Goal: Task Accomplishment & Management: Use online tool/utility

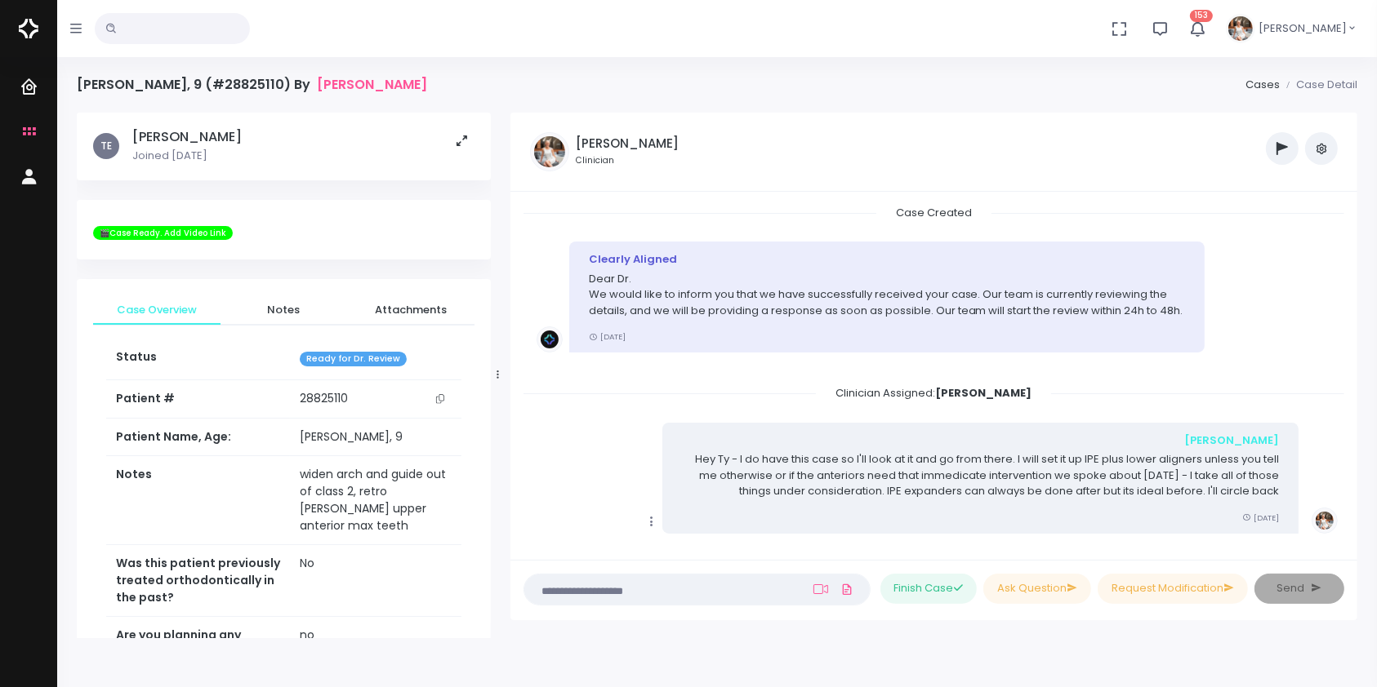
scroll to position [1045, 0]
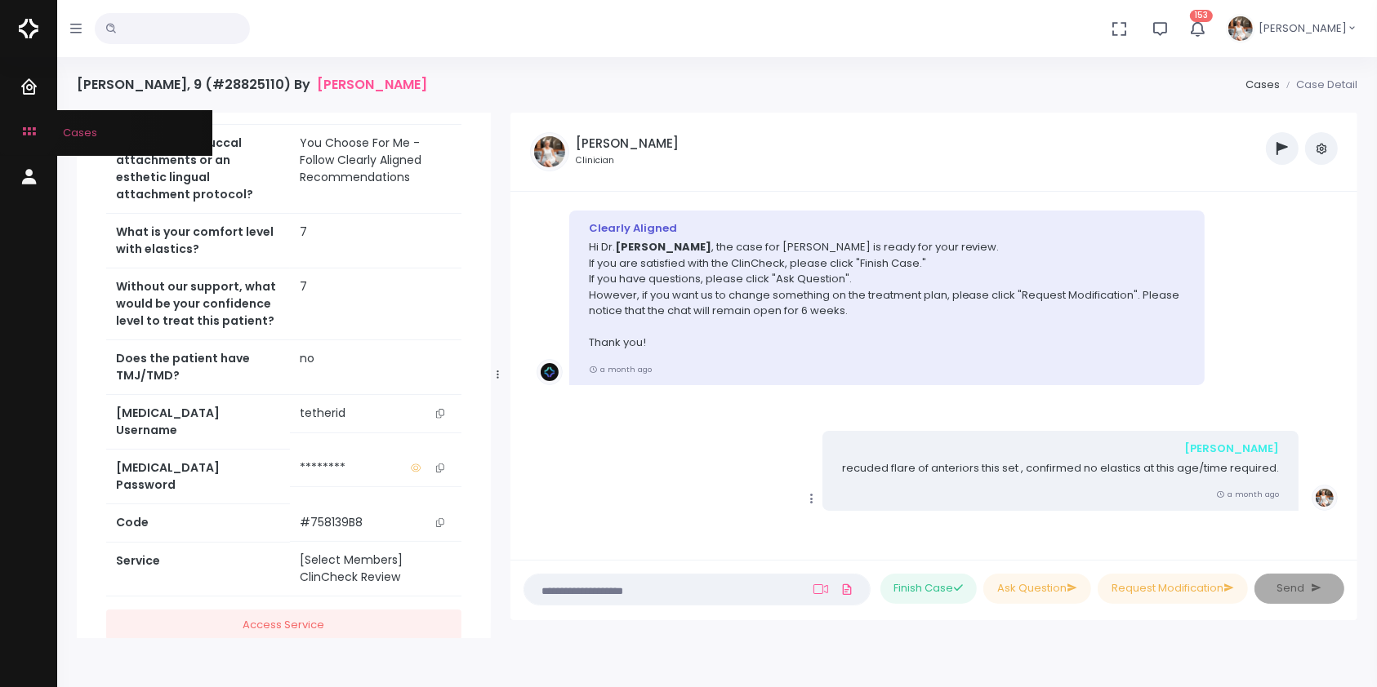
click at [24, 127] on icon "scrollable content" at bounding box center [31, 132] width 23 height 20
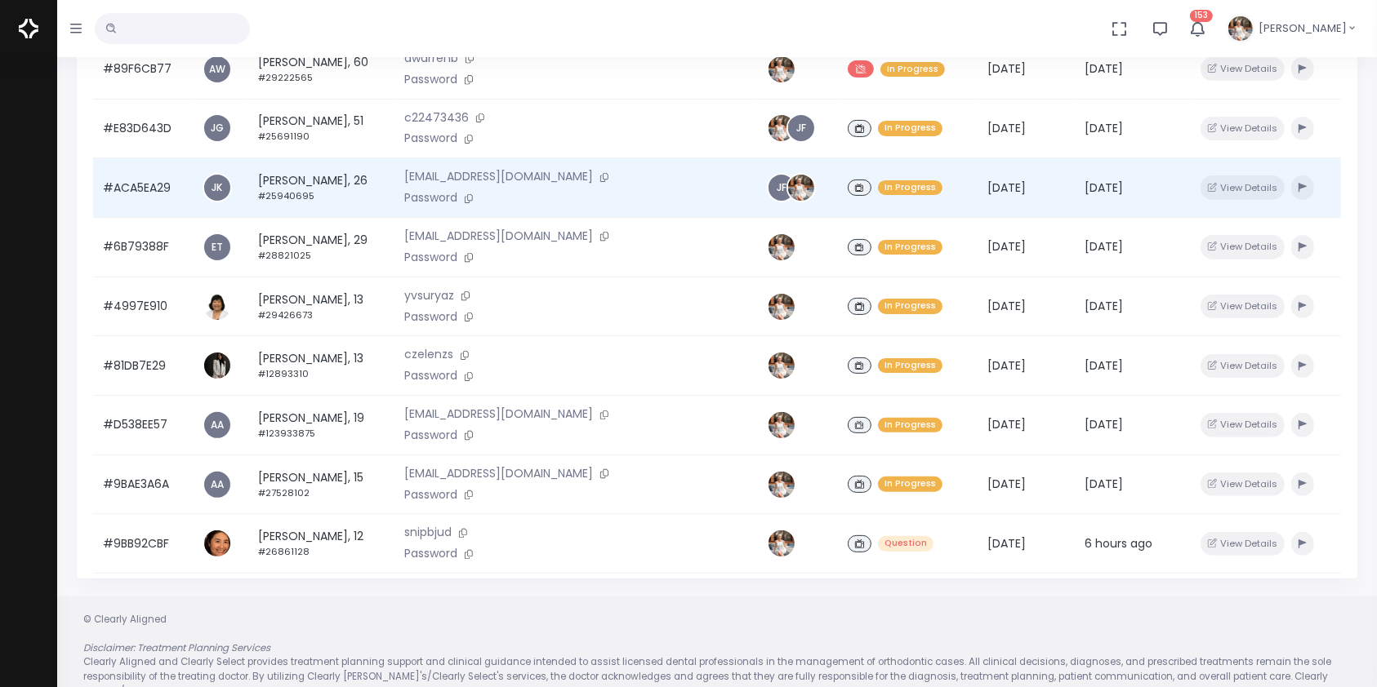
scroll to position [65, 0]
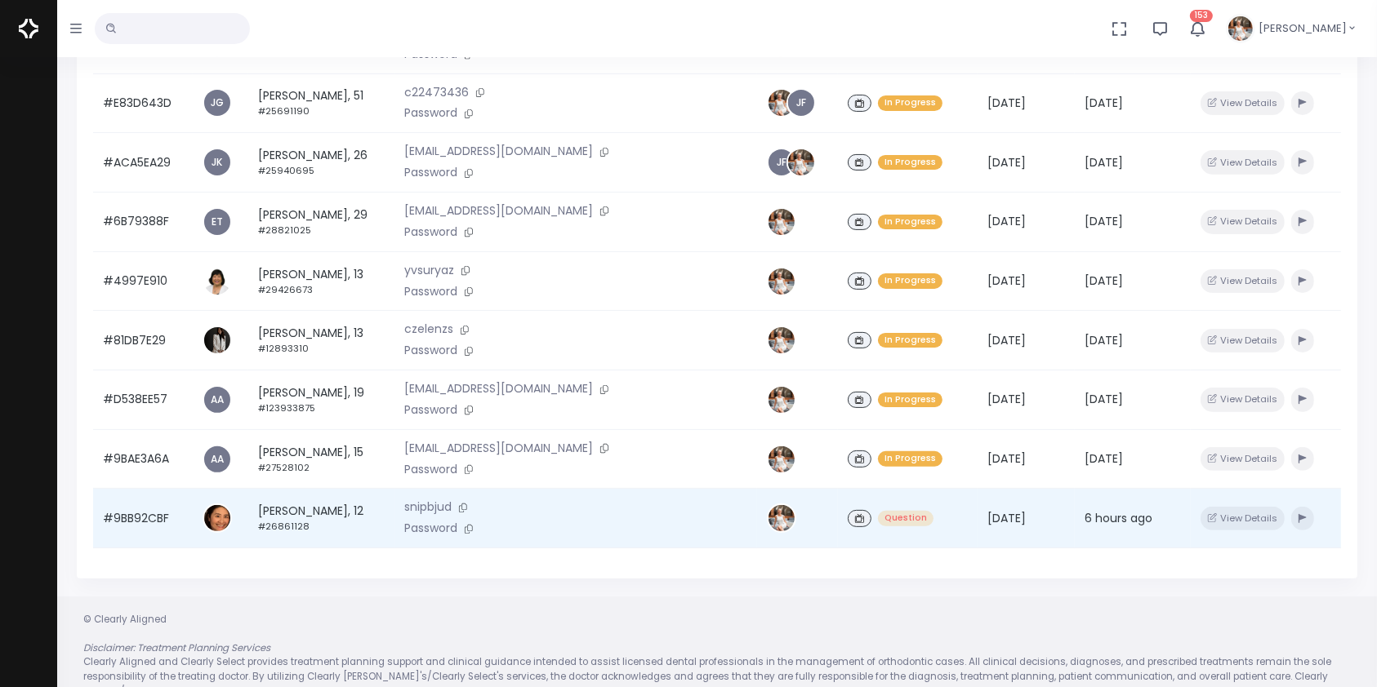
click at [132, 522] on td "#9BB92CBF" at bounding box center [143, 519] width 100 height 60
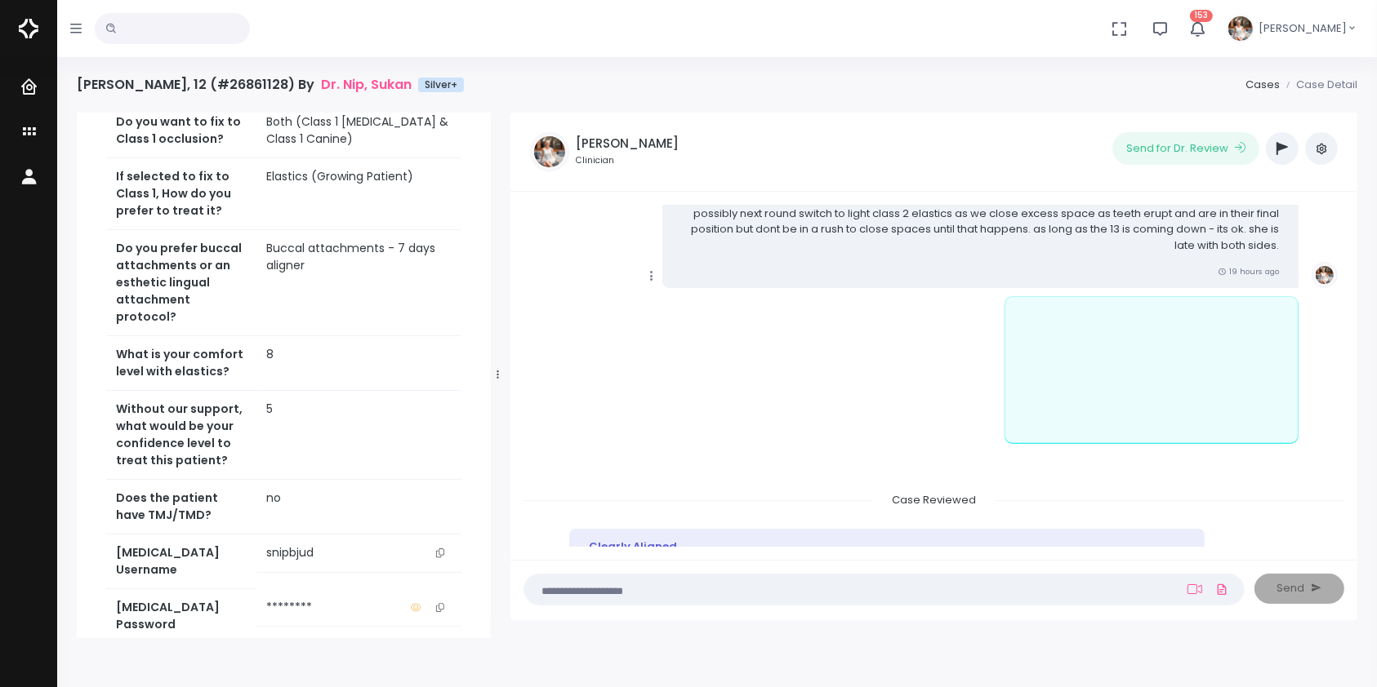
scroll to position [625, 0]
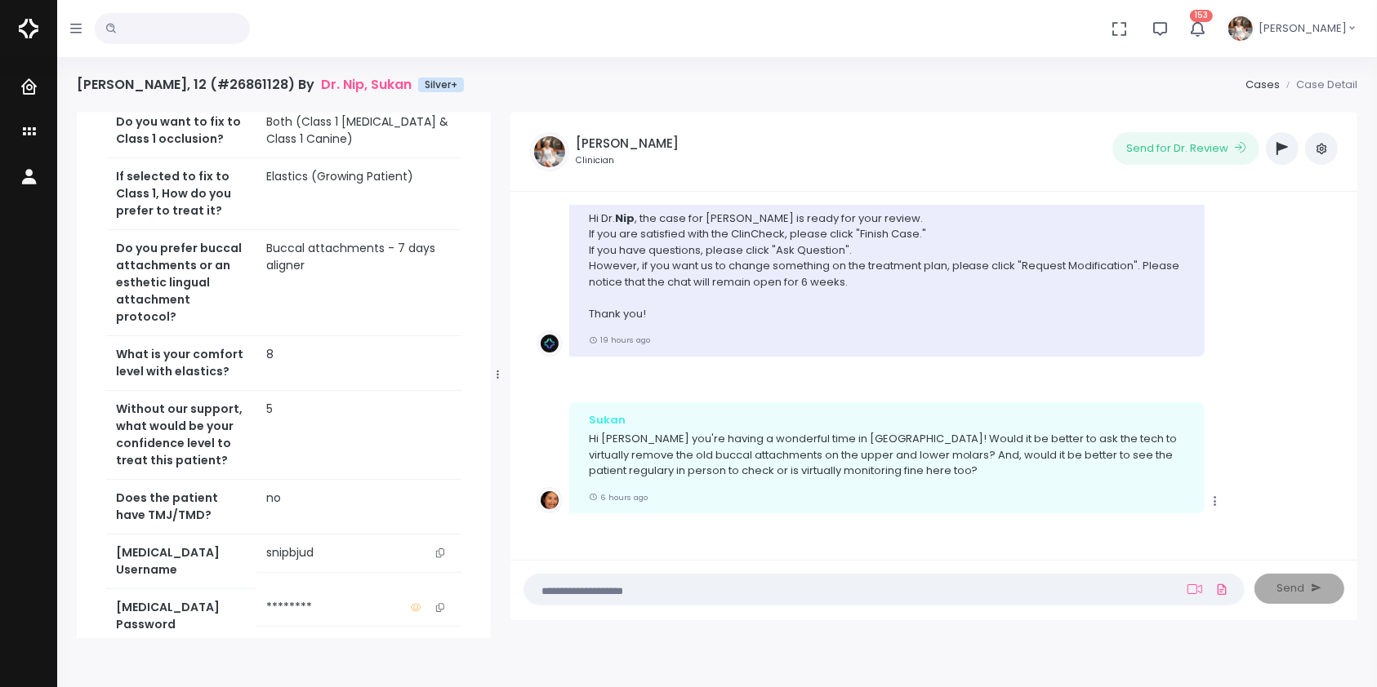
click at [867, 586] on textarea at bounding box center [852, 590] width 636 height 18
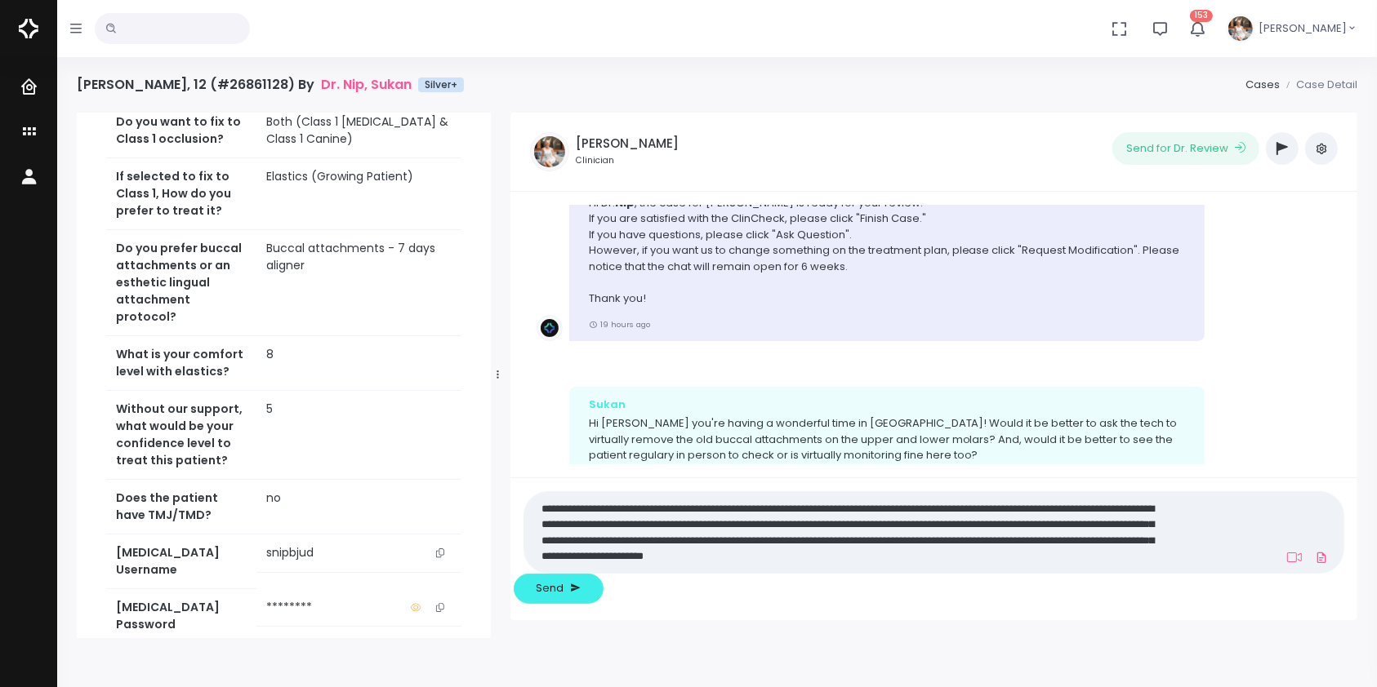
scroll to position [0, 0]
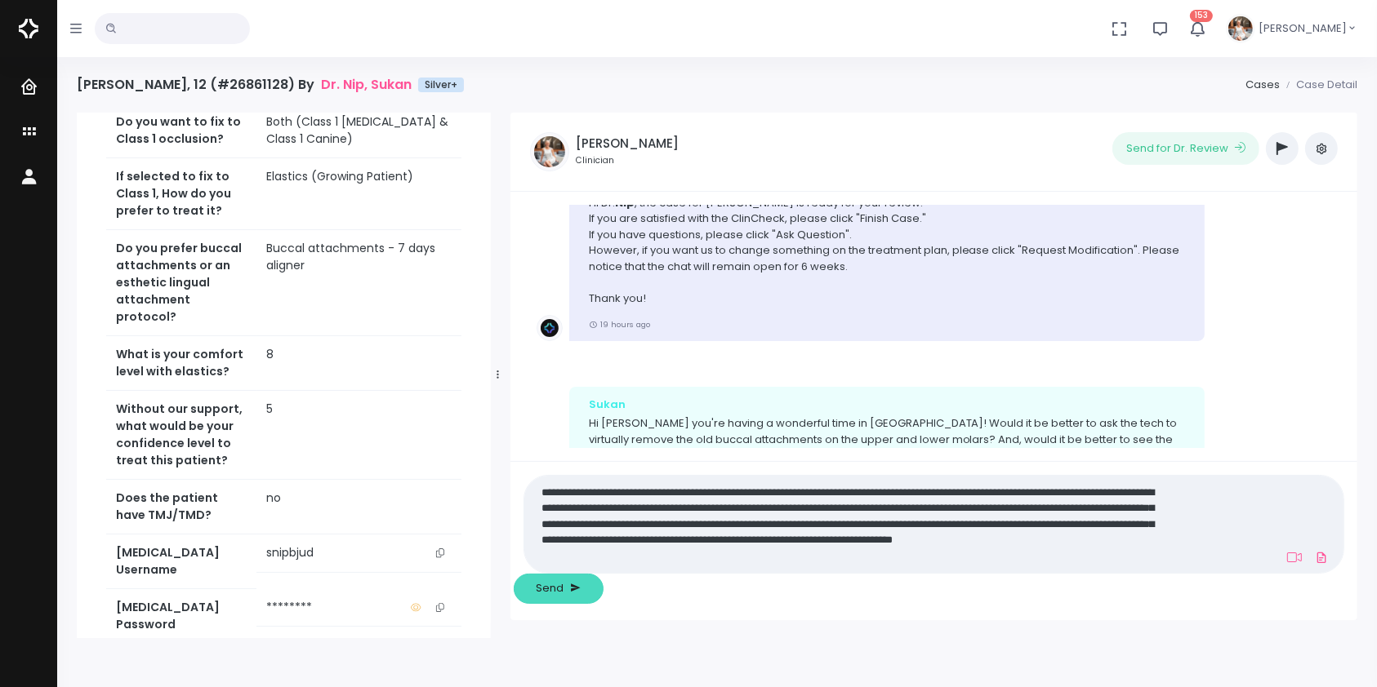
type textarea "**********"
click at [563, 583] on span "Send" at bounding box center [550, 589] width 28 height 16
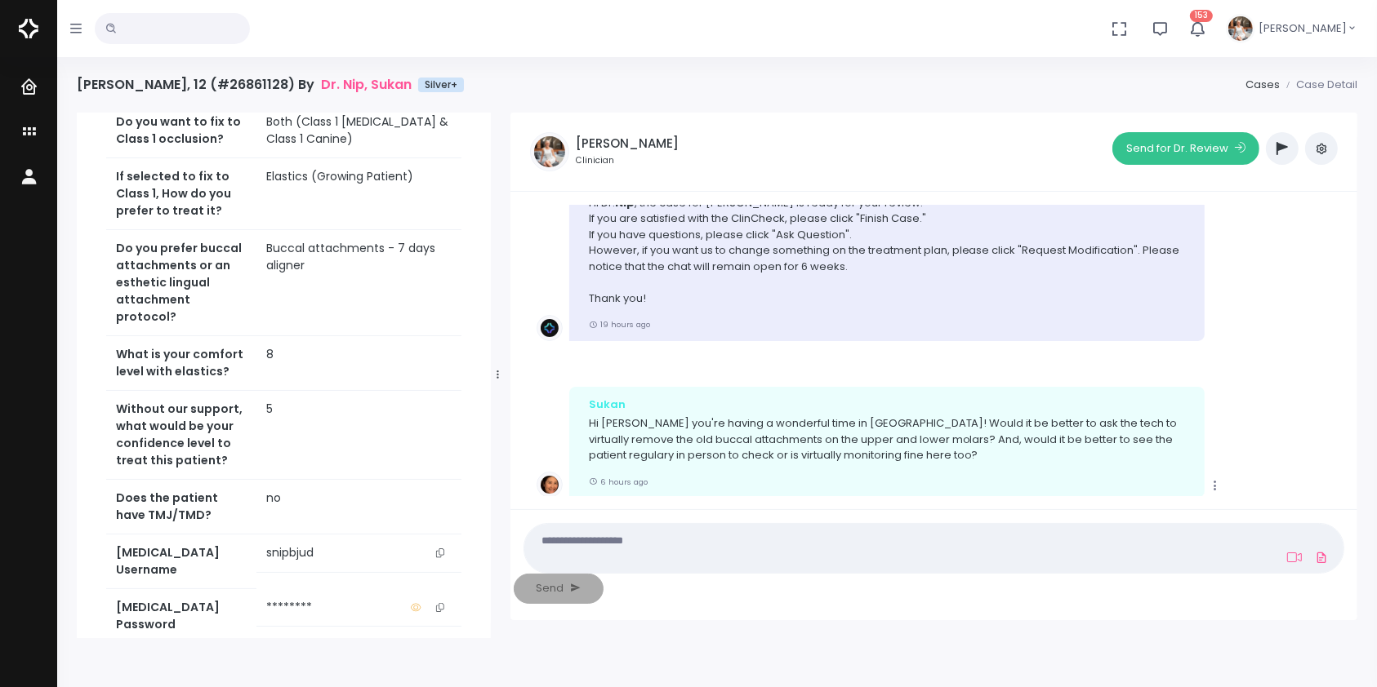
click at [1192, 157] on button "Send for Dr. Review" at bounding box center [1185, 148] width 147 height 33
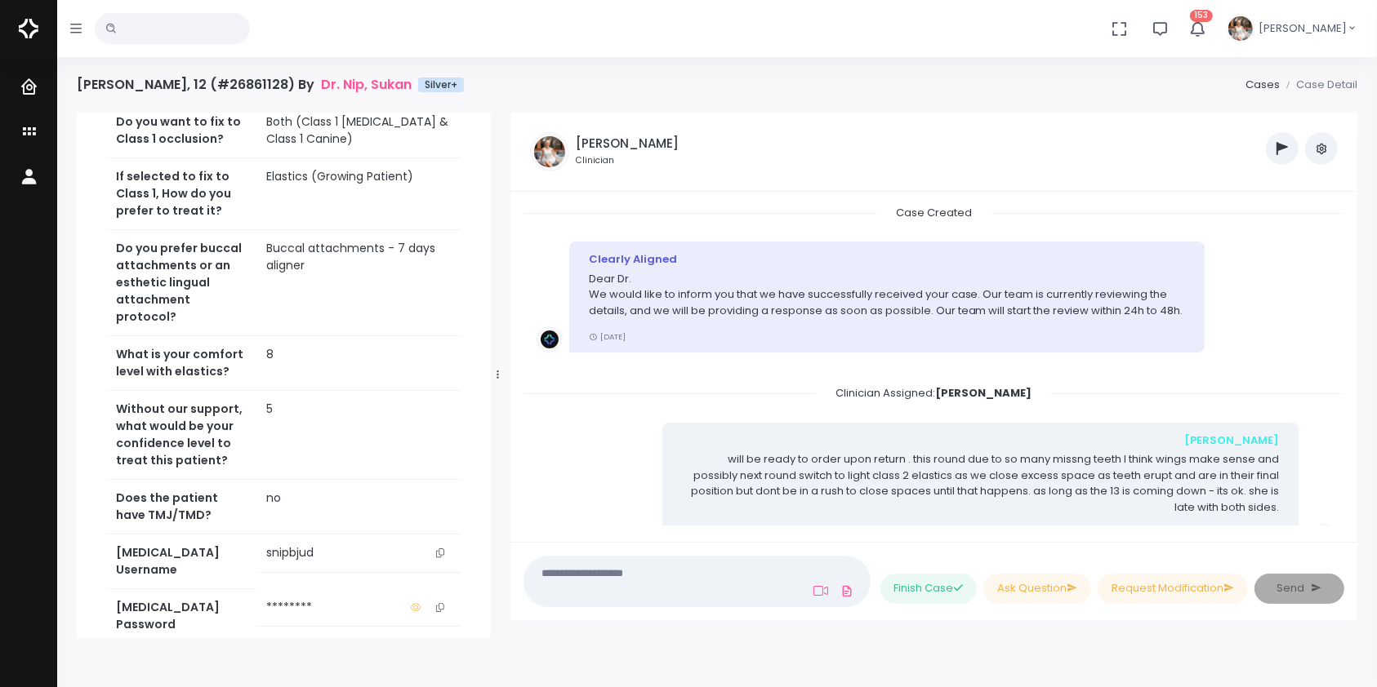
scroll to position [1129, 0]
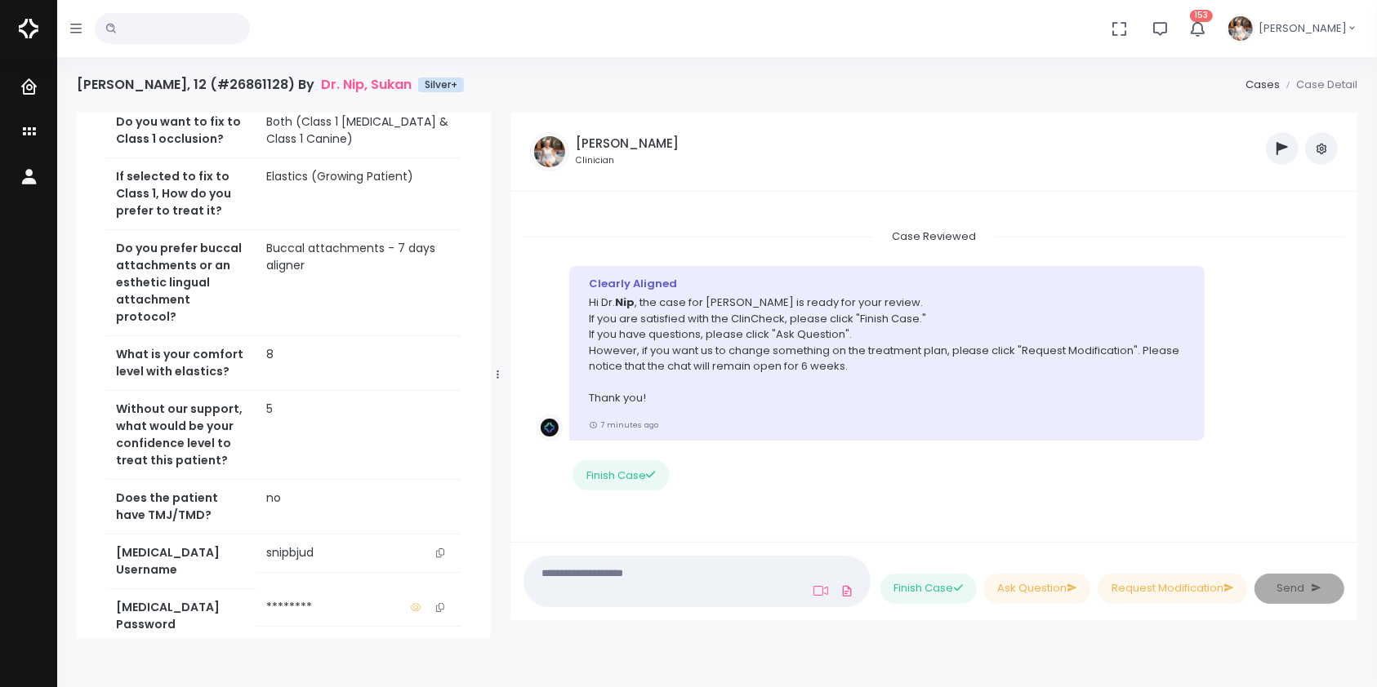
click at [441, 558] on icon "scrollable content" at bounding box center [440, 553] width 8 height 9
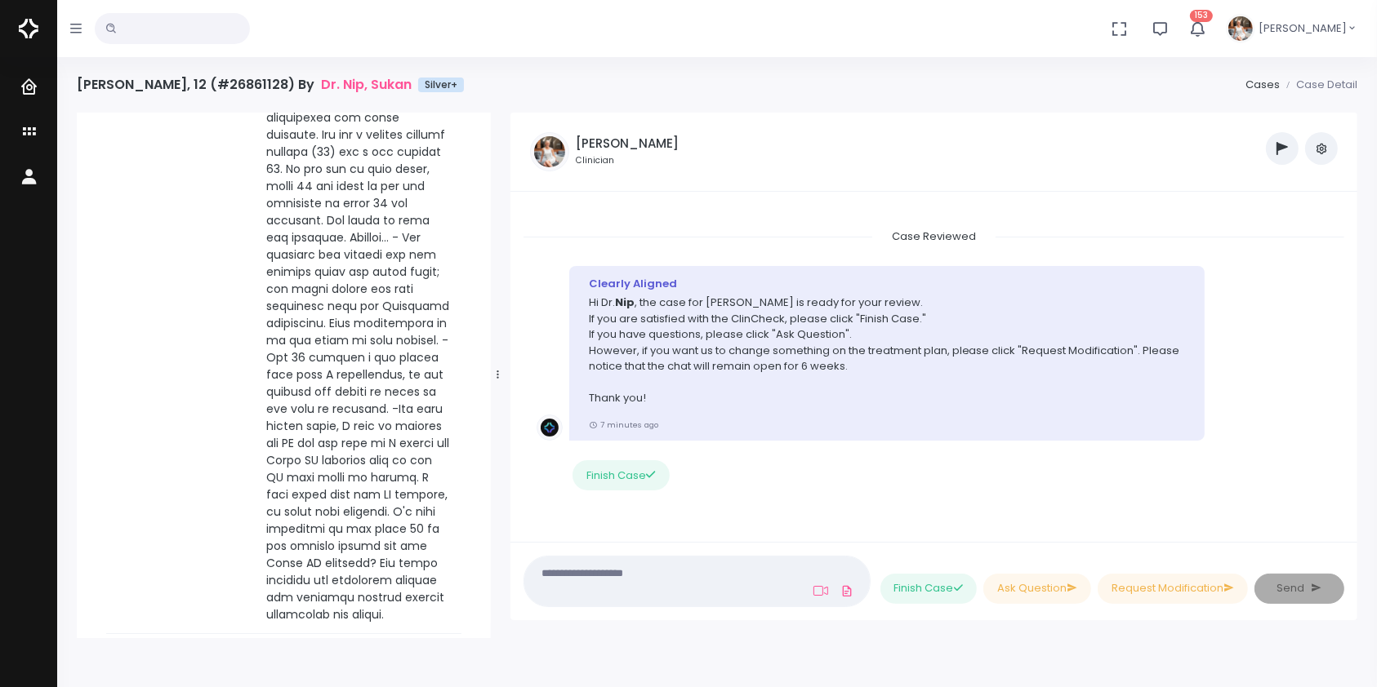
scroll to position [0, 0]
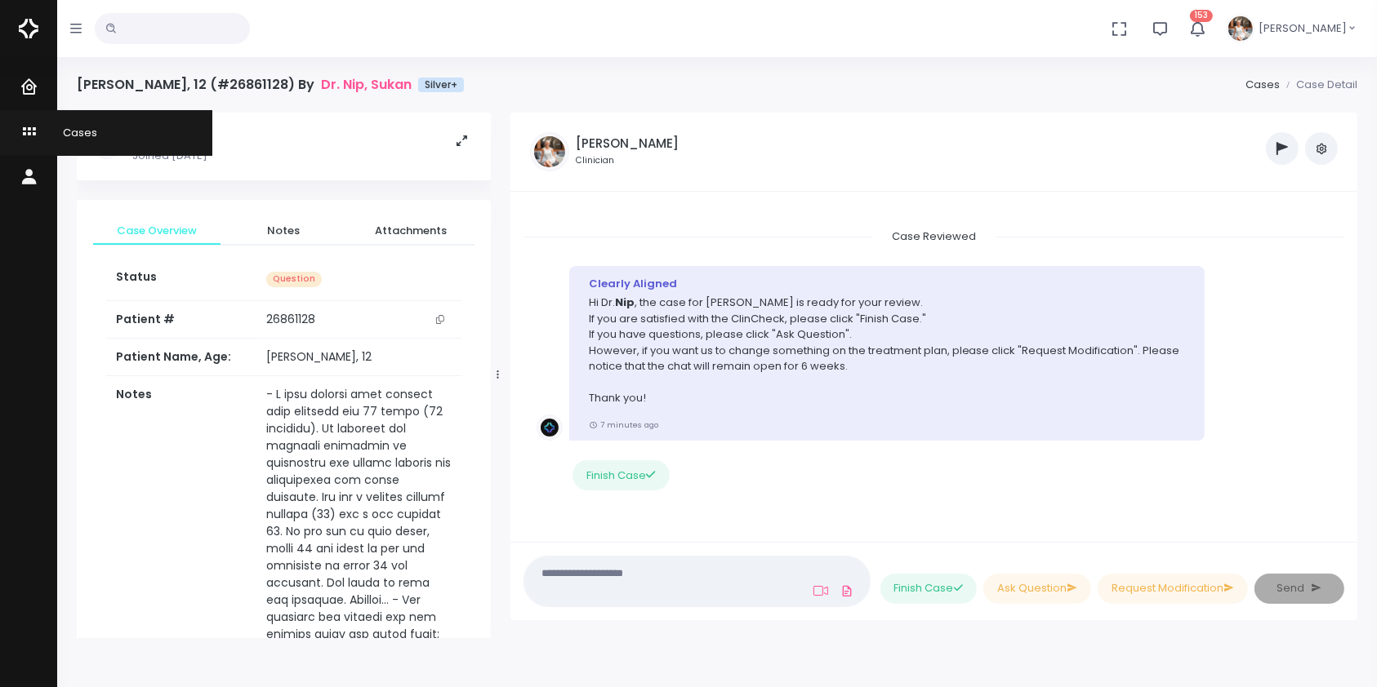
click at [33, 130] on icon "scrollable content" at bounding box center [31, 132] width 23 height 20
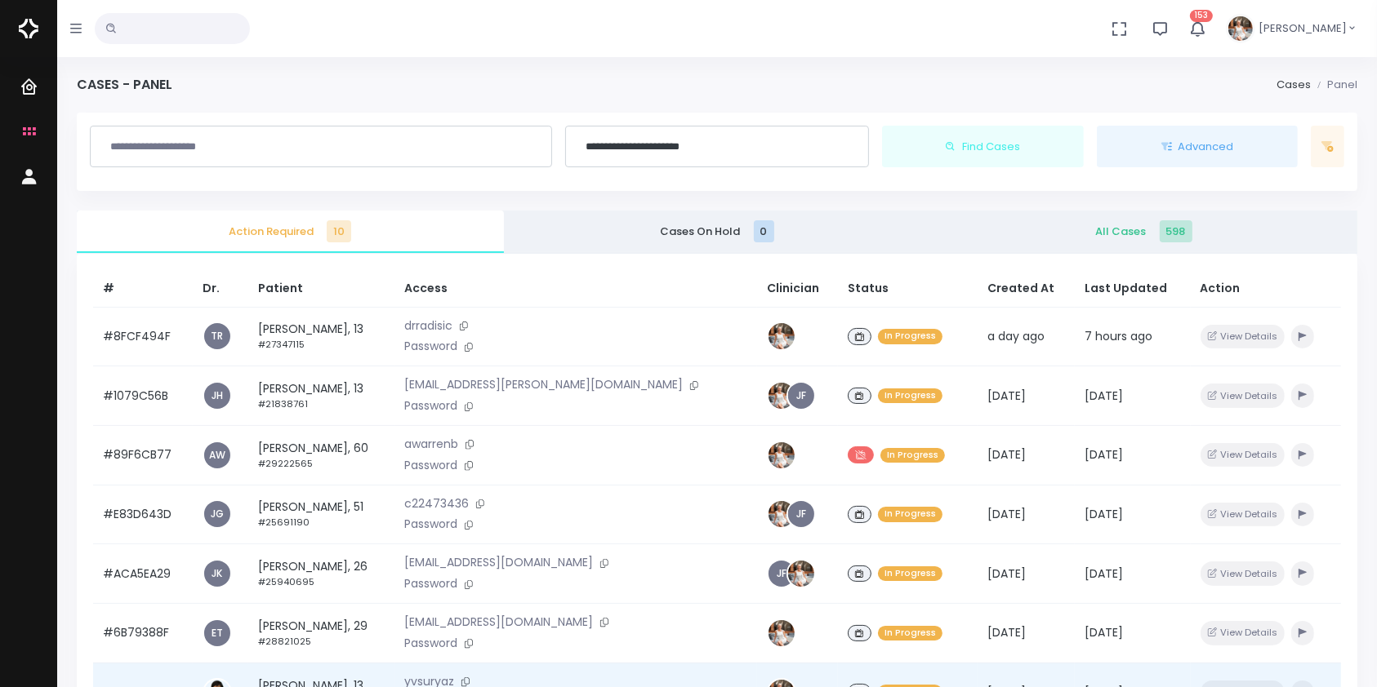
scroll to position [390, 0]
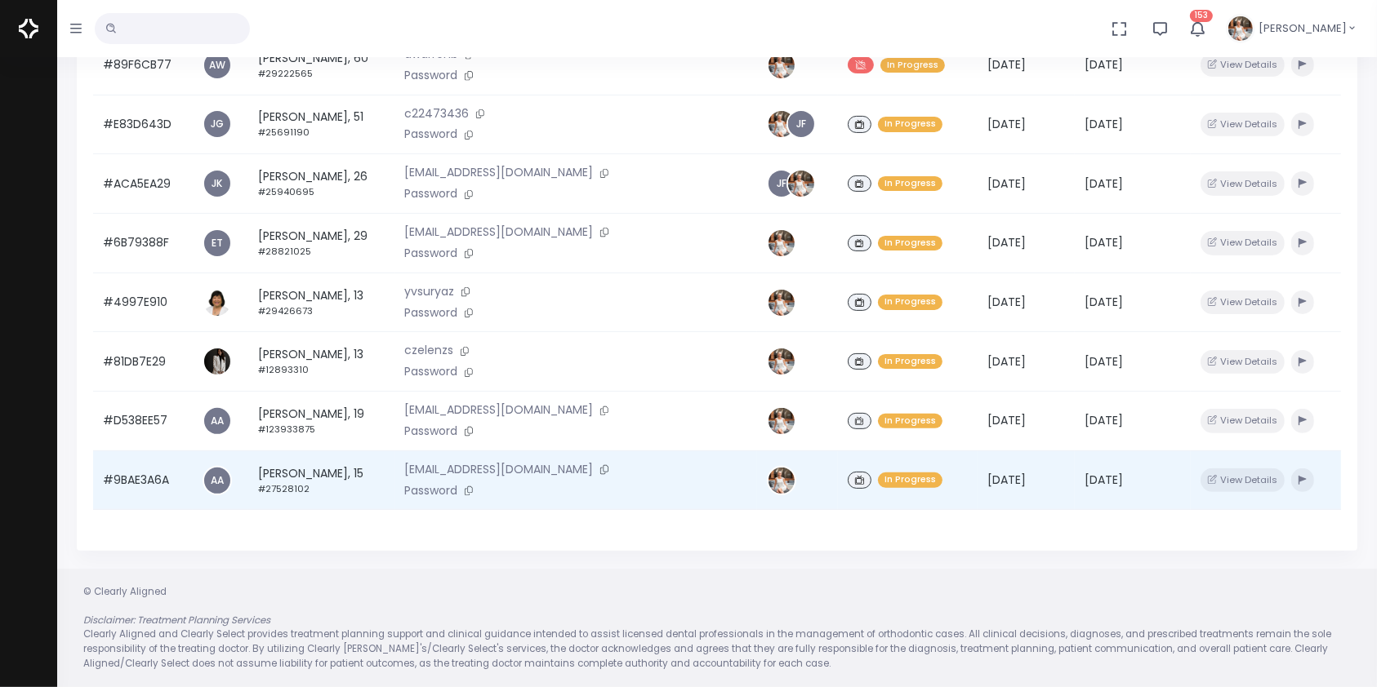
click at [139, 493] on td "#9BAE3A6A" at bounding box center [143, 481] width 100 height 60
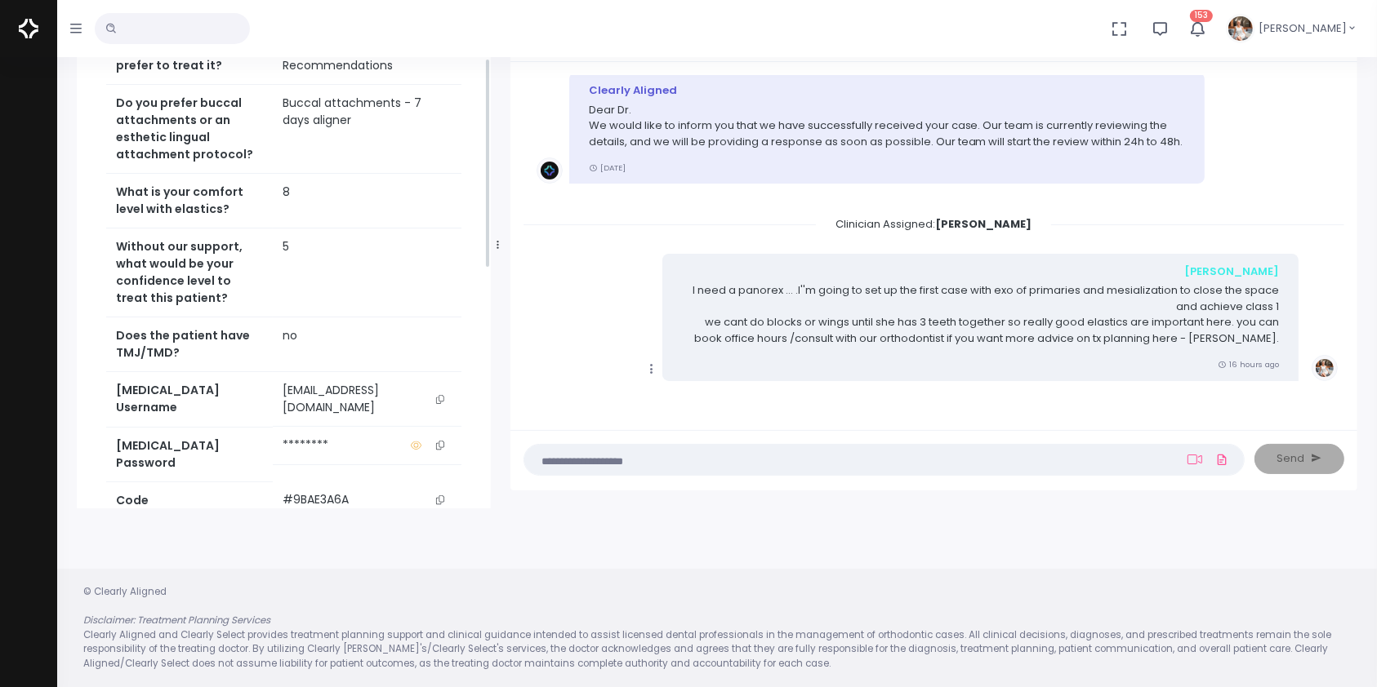
scroll to position [725, 0]
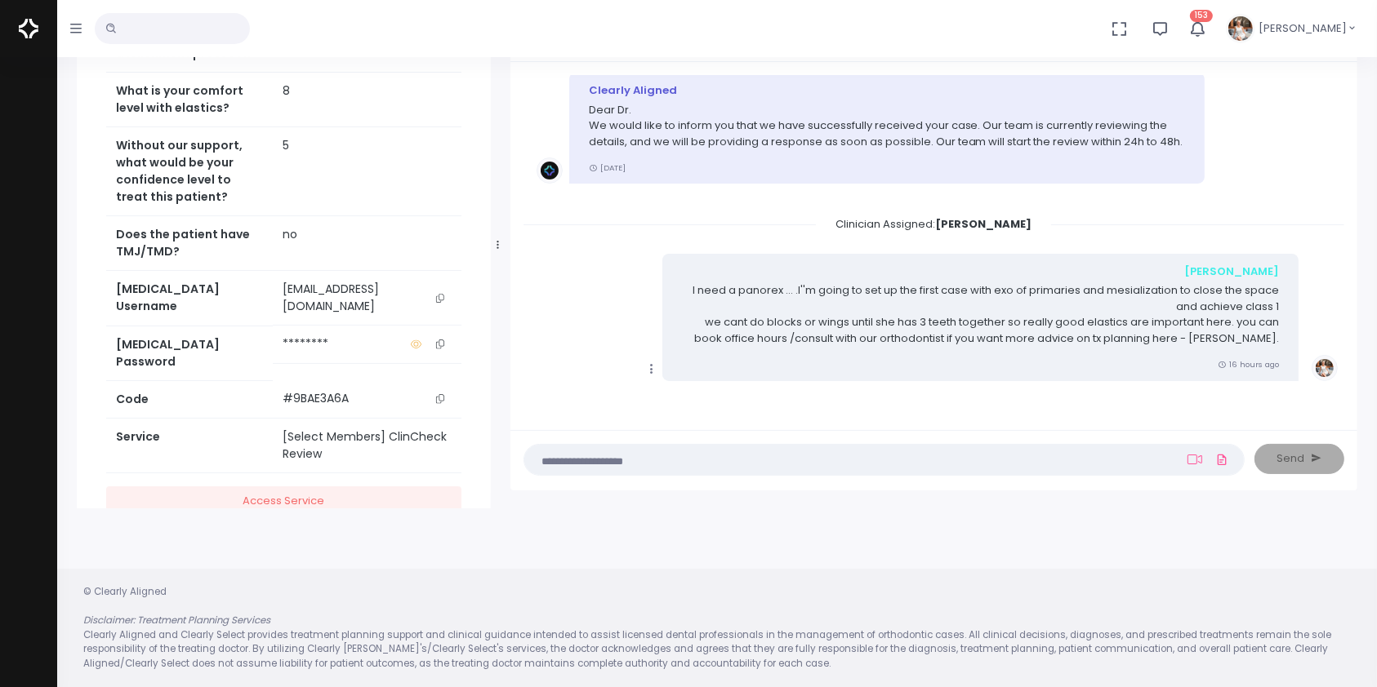
click at [438, 303] on icon "scrollable content" at bounding box center [440, 298] width 8 height 9
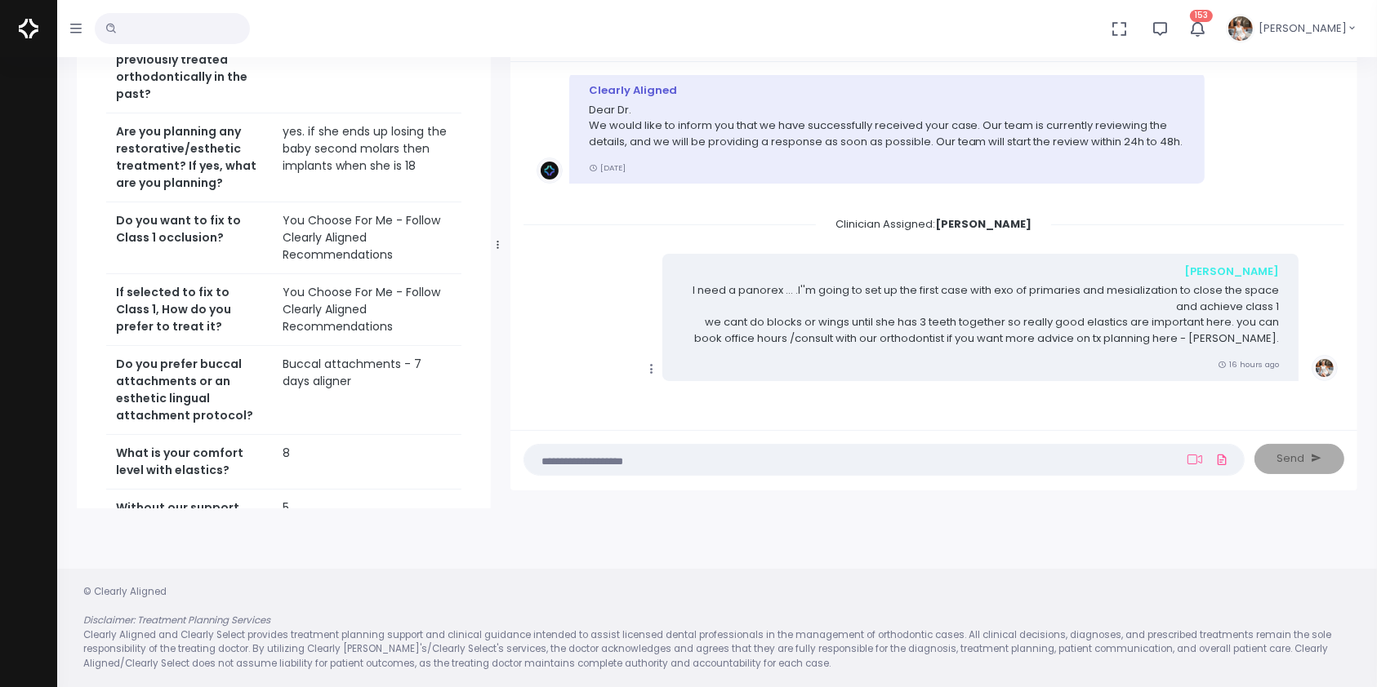
scroll to position [0, 0]
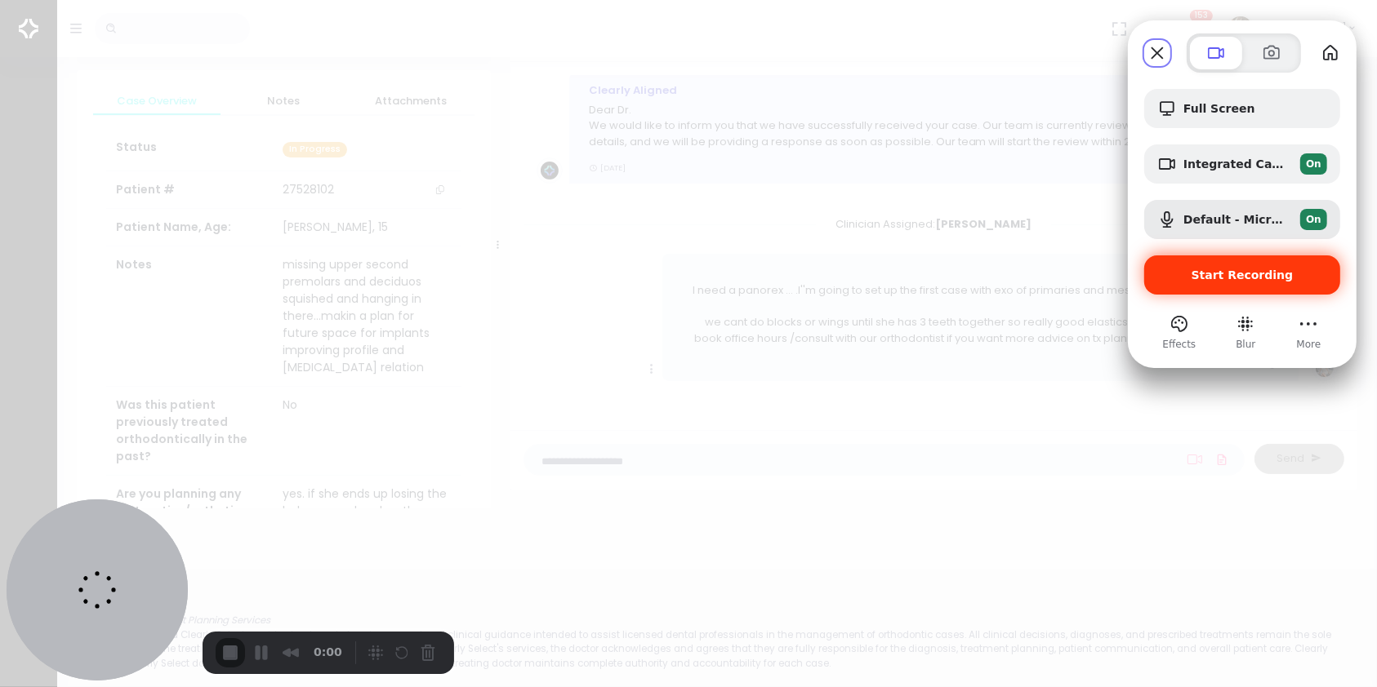
click at [1229, 274] on span "Start Recording" at bounding box center [1242, 275] width 102 height 13
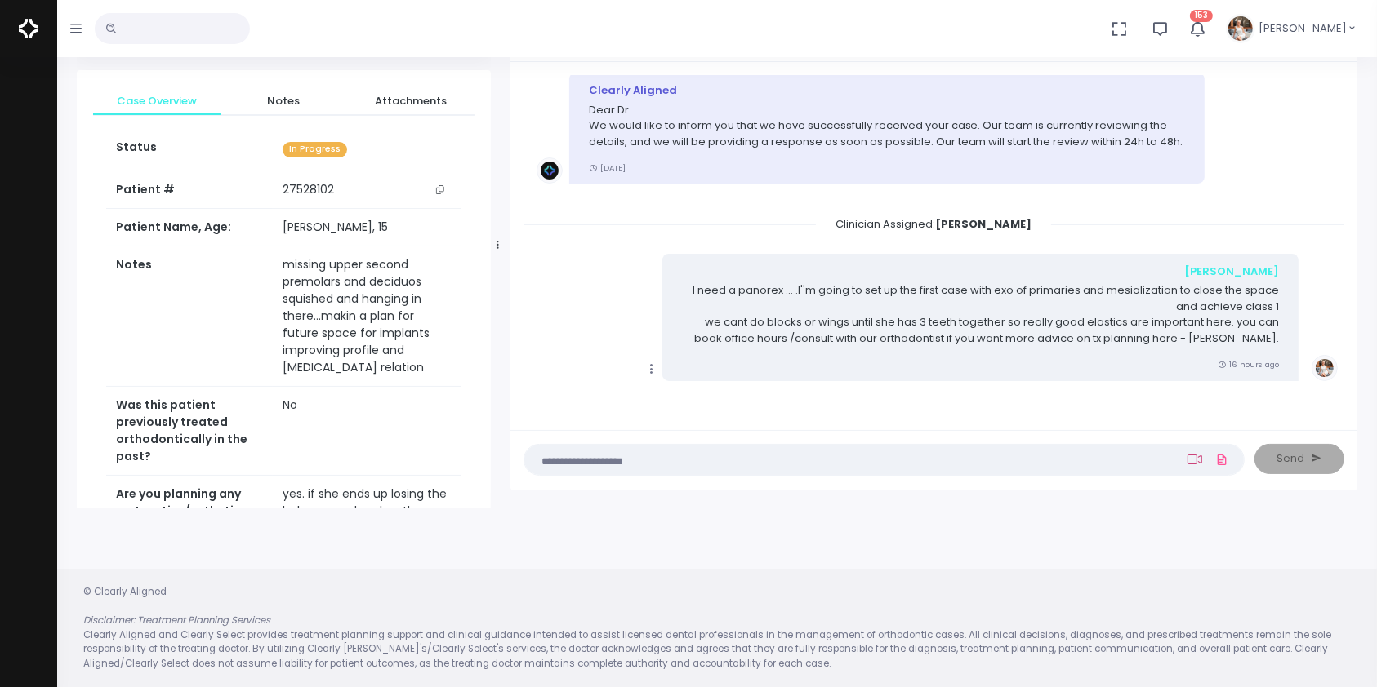
drag, startPoint x: 1194, startPoint y: 456, endPoint x: 1185, endPoint y: 456, distance: 9.8
click at [1194, 456] on icon at bounding box center [1194, 459] width 15 height 13
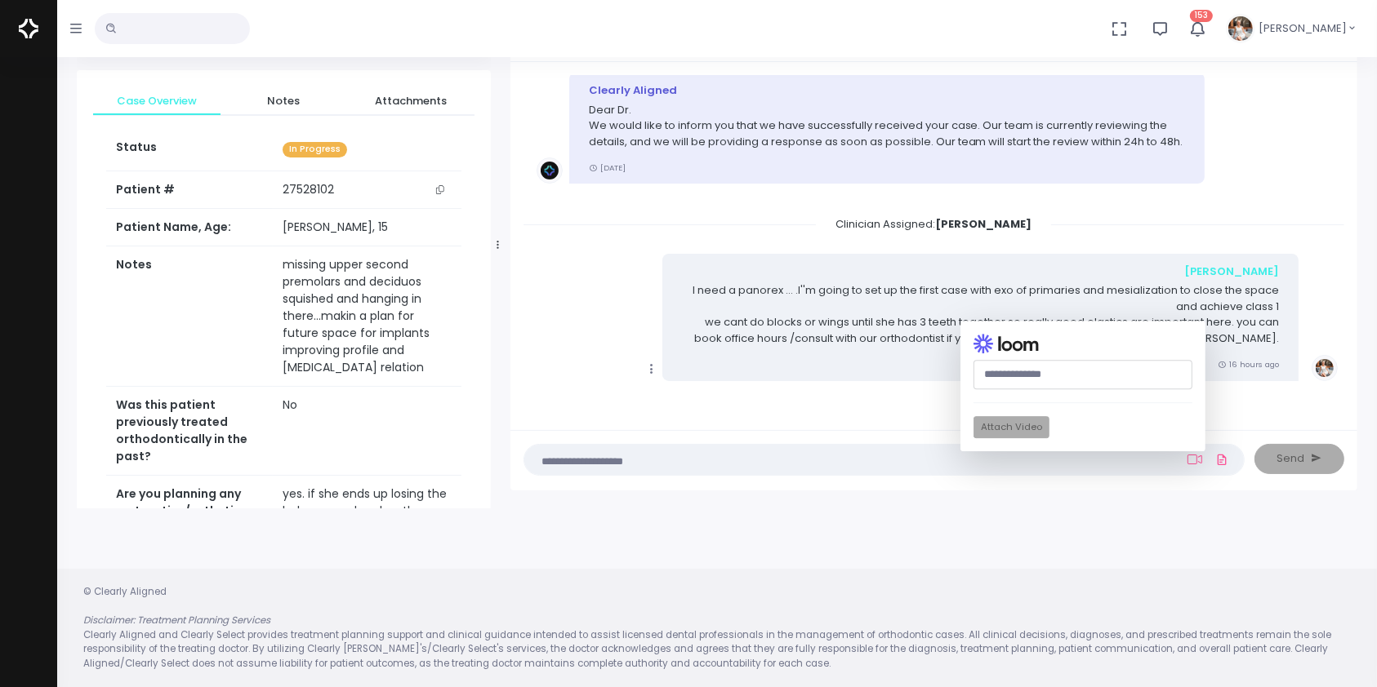
click at [1059, 363] on input "text" at bounding box center [1082, 375] width 219 height 30
paste input "********"
type input "********"
click at [1025, 432] on button "Attach Video" at bounding box center [1011, 428] width 76 height 22
drag, startPoint x: 1019, startPoint y: 371, endPoint x: 941, endPoint y: 369, distance: 78.4
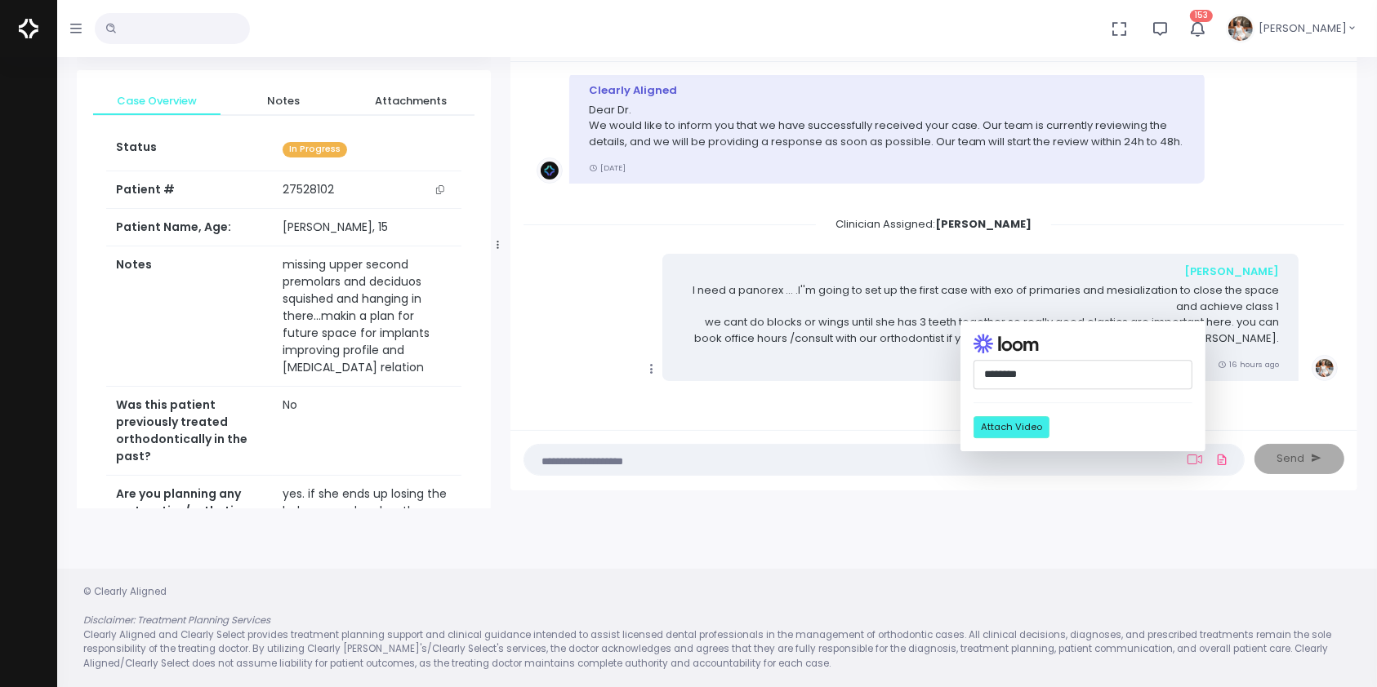
click at [941, 369] on div "Case Created Clearly Aligned Dear Dr. We would like to inform you that we have …" at bounding box center [933, 276] width 847 height 429
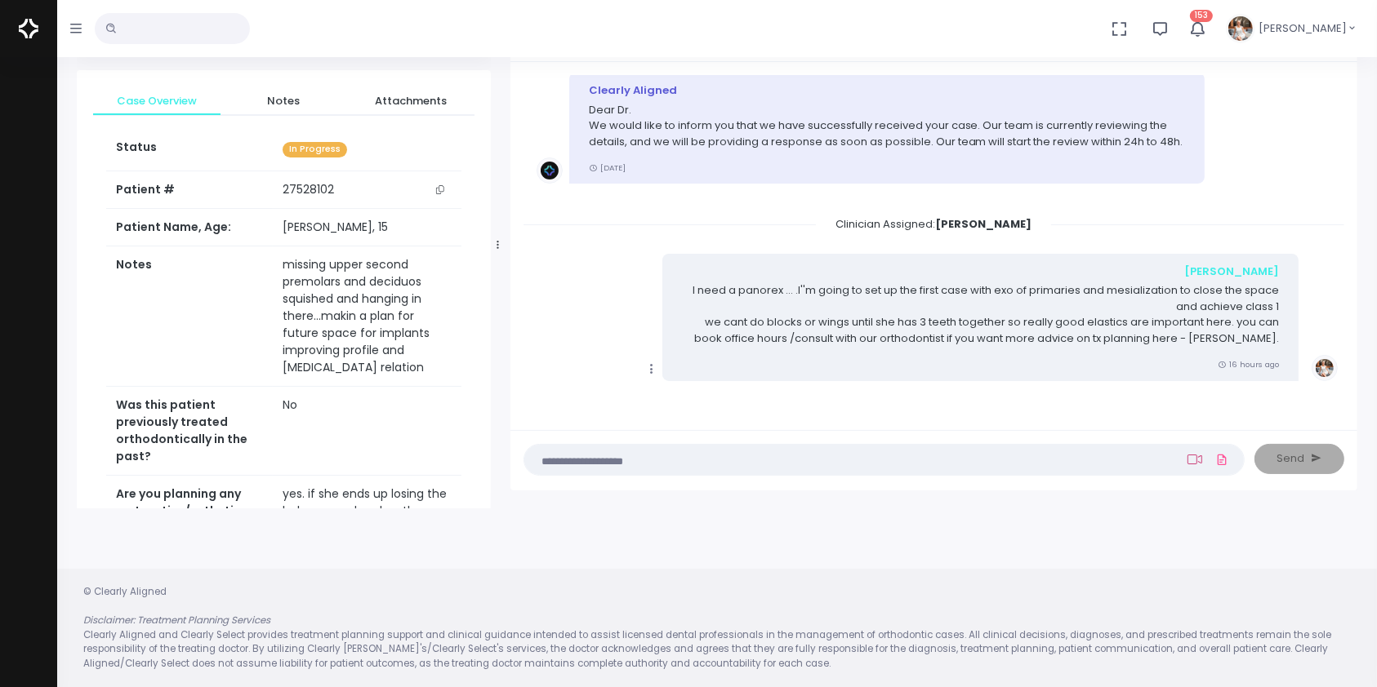
click at [1189, 465] on icon at bounding box center [1194, 459] width 15 height 13
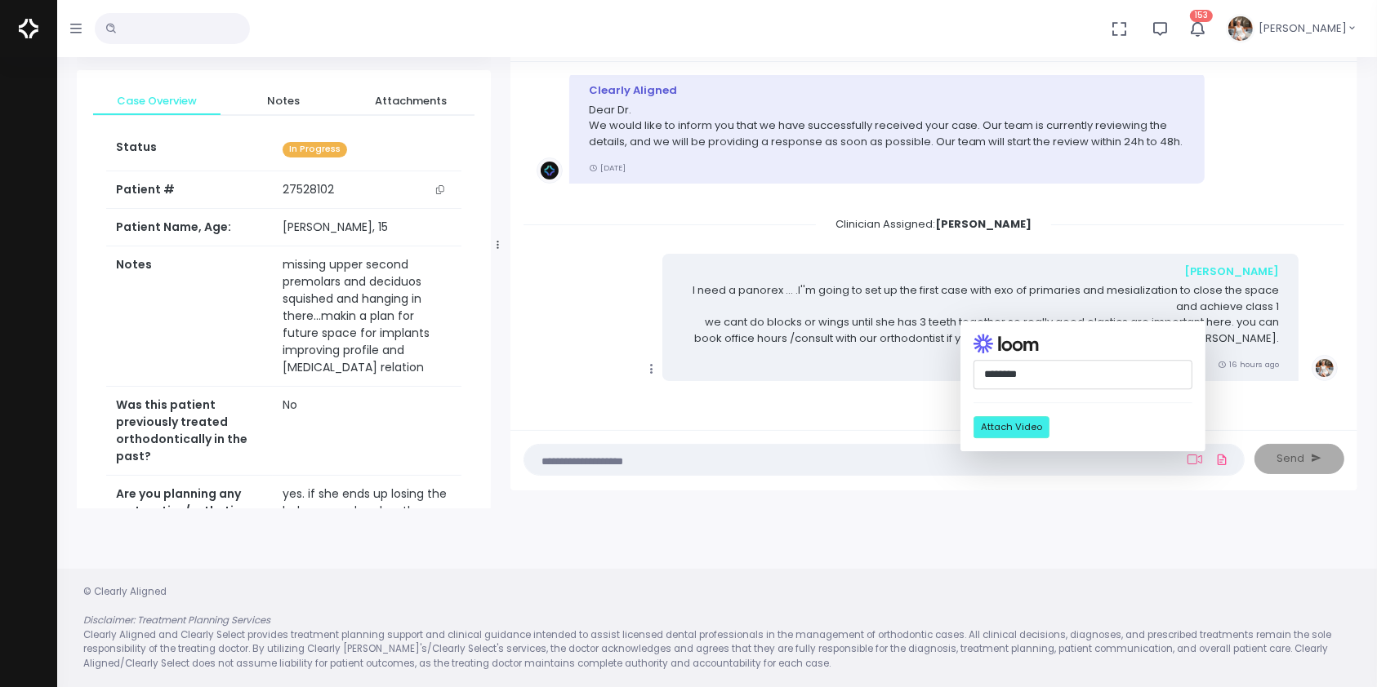
click at [1090, 376] on input "********" at bounding box center [1082, 375] width 219 height 30
click at [919, 374] on div "[PERSON_NAME] I need a panorex ... .I''m going to set up the first case with ex…" at bounding box center [980, 317] width 636 height 127
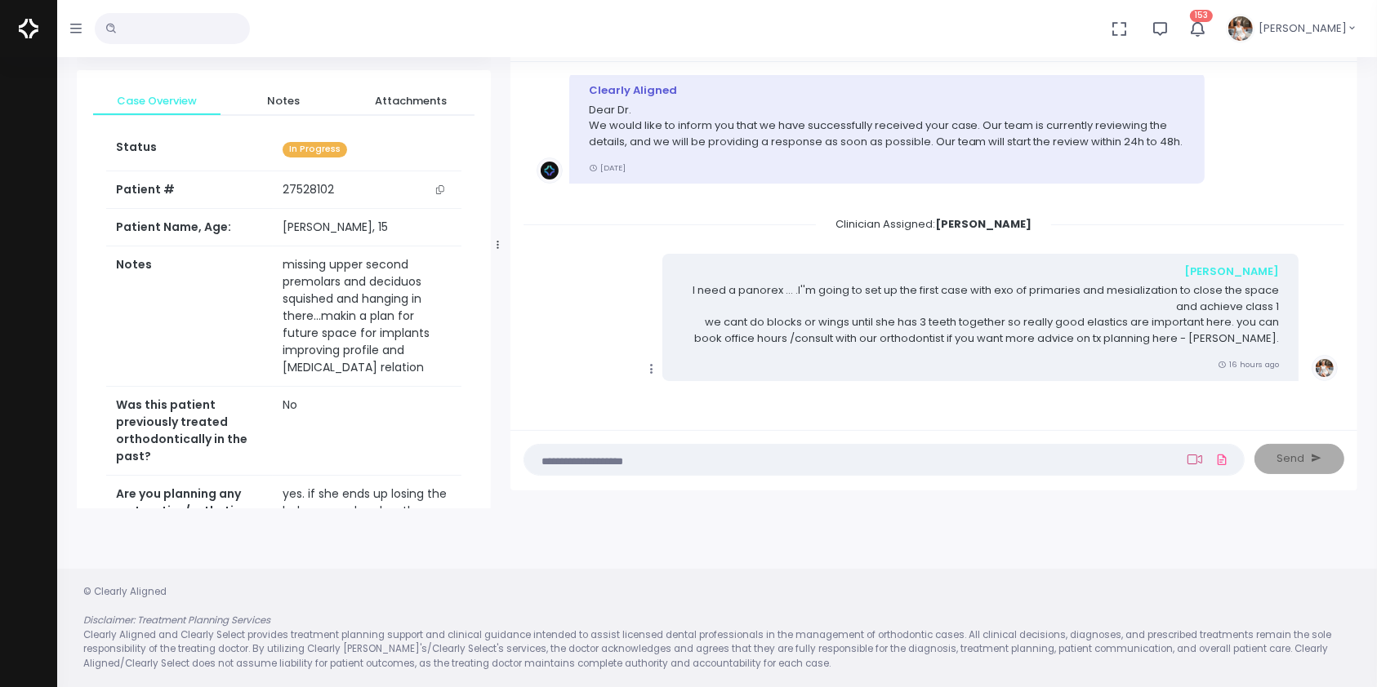
click at [1195, 465] on icon at bounding box center [1194, 459] width 15 height 13
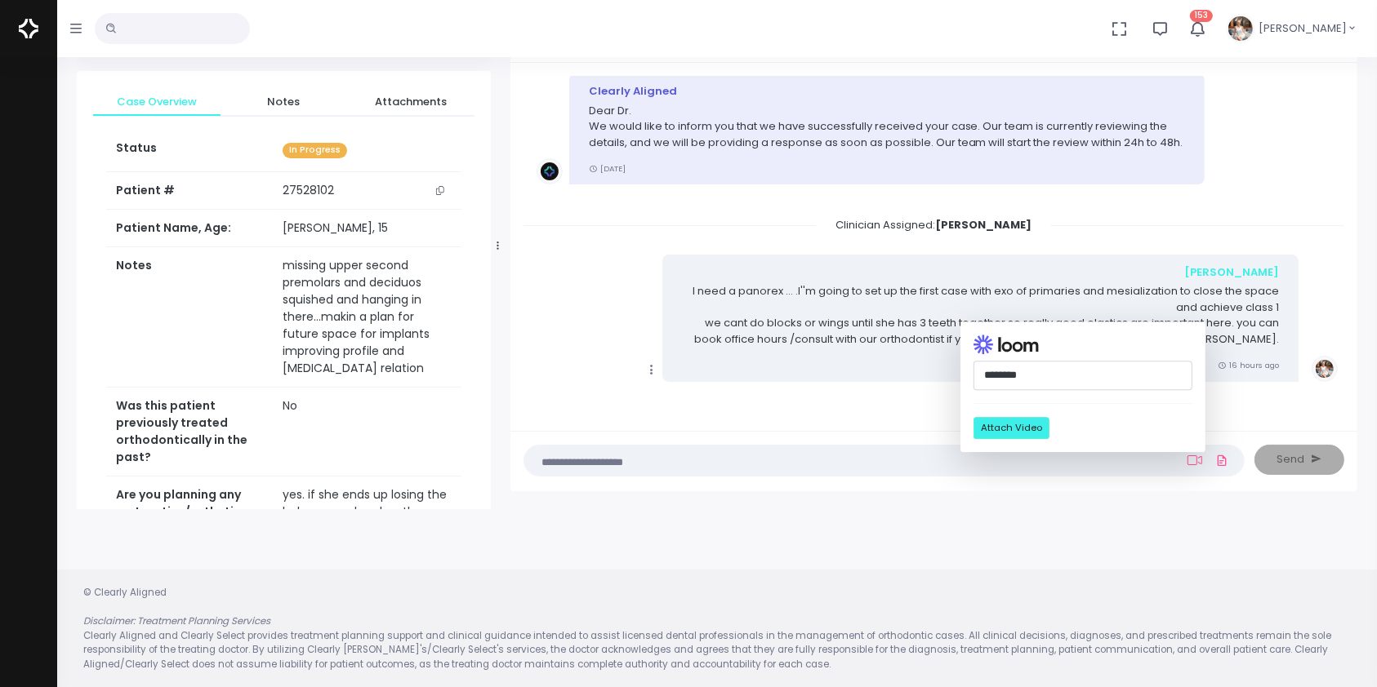
drag, startPoint x: 1061, startPoint y: 372, endPoint x: 887, endPoint y: 386, distance: 174.5
click at [887, 386] on div "Case Created Clearly Aligned Dear Dr. We would like to inform you that we have …" at bounding box center [933, 277] width 847 height 429
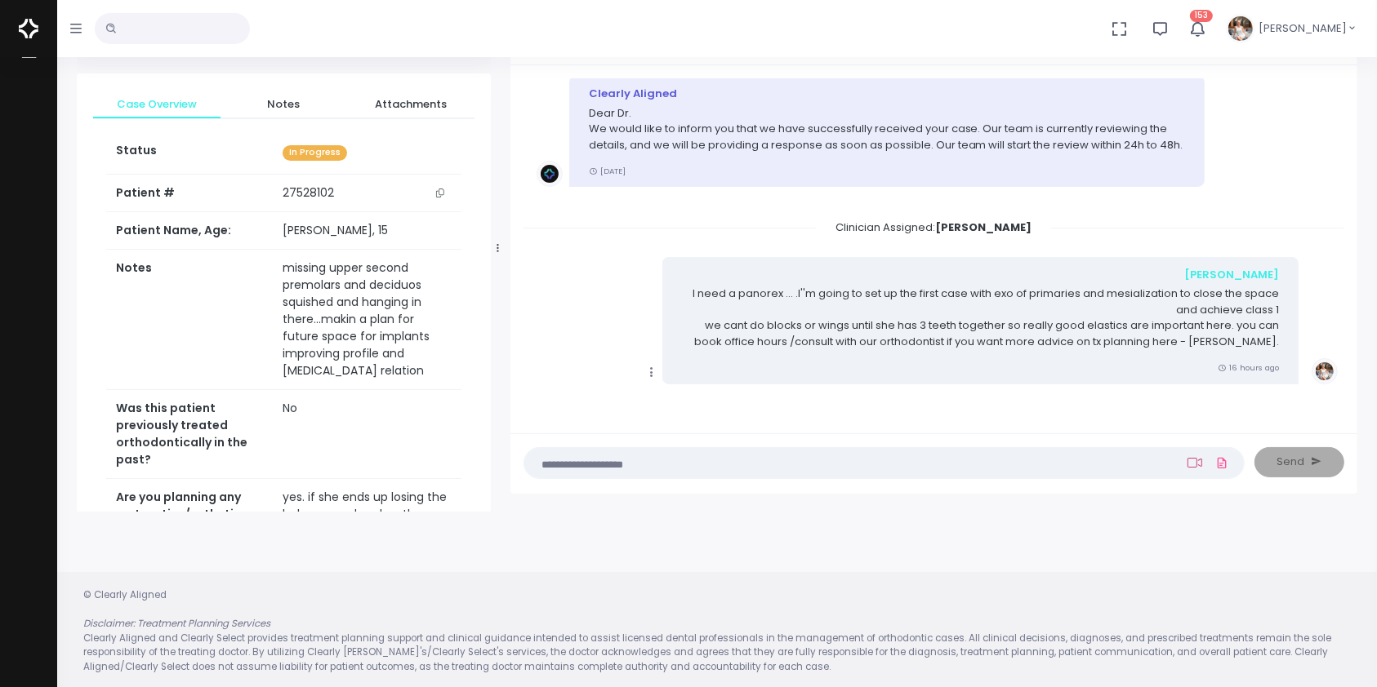
click at [1189, 461] on icon at bounding box center [1194, 462] width 15 height 13
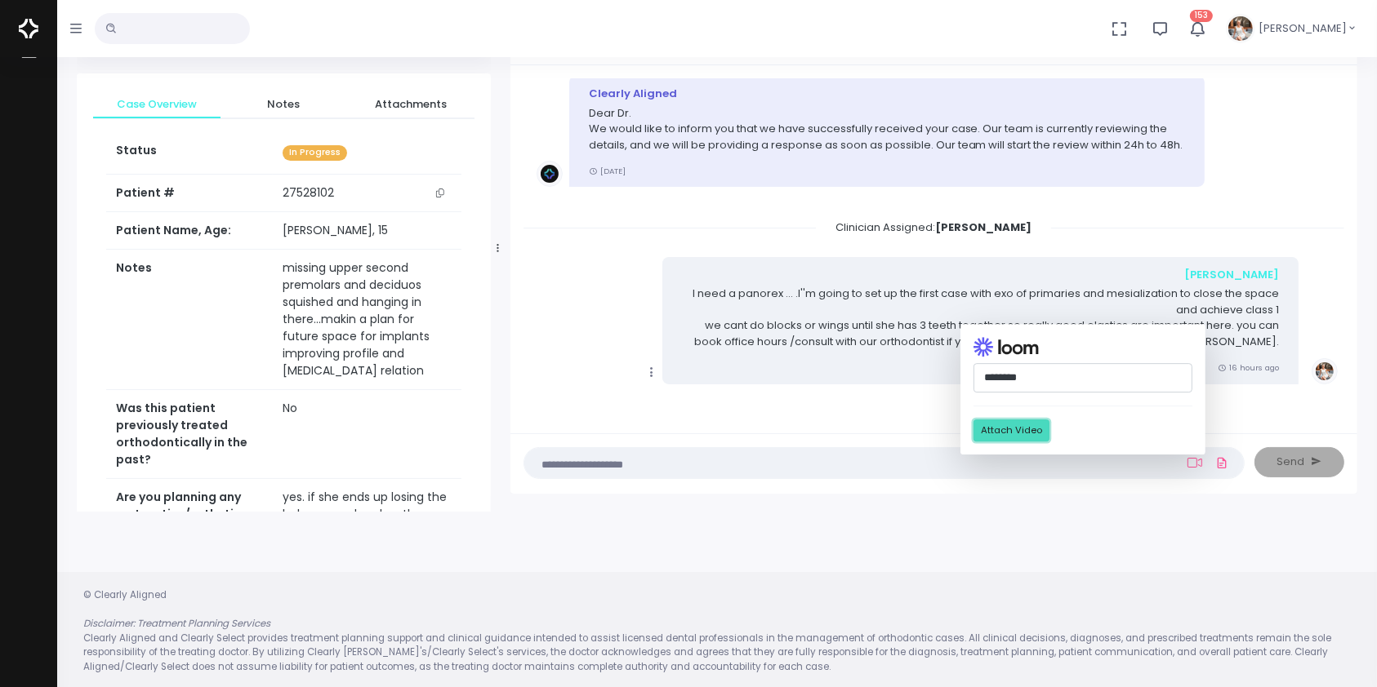
click at [1030, 429] on button "Attach Video" at bounding box center [1011, 431] width 76 height 22
paste input "**********"
type input "**********"
click at [1029, 433] on button "Attach Video" at bounding box center [1011, 431] width 76 height 22
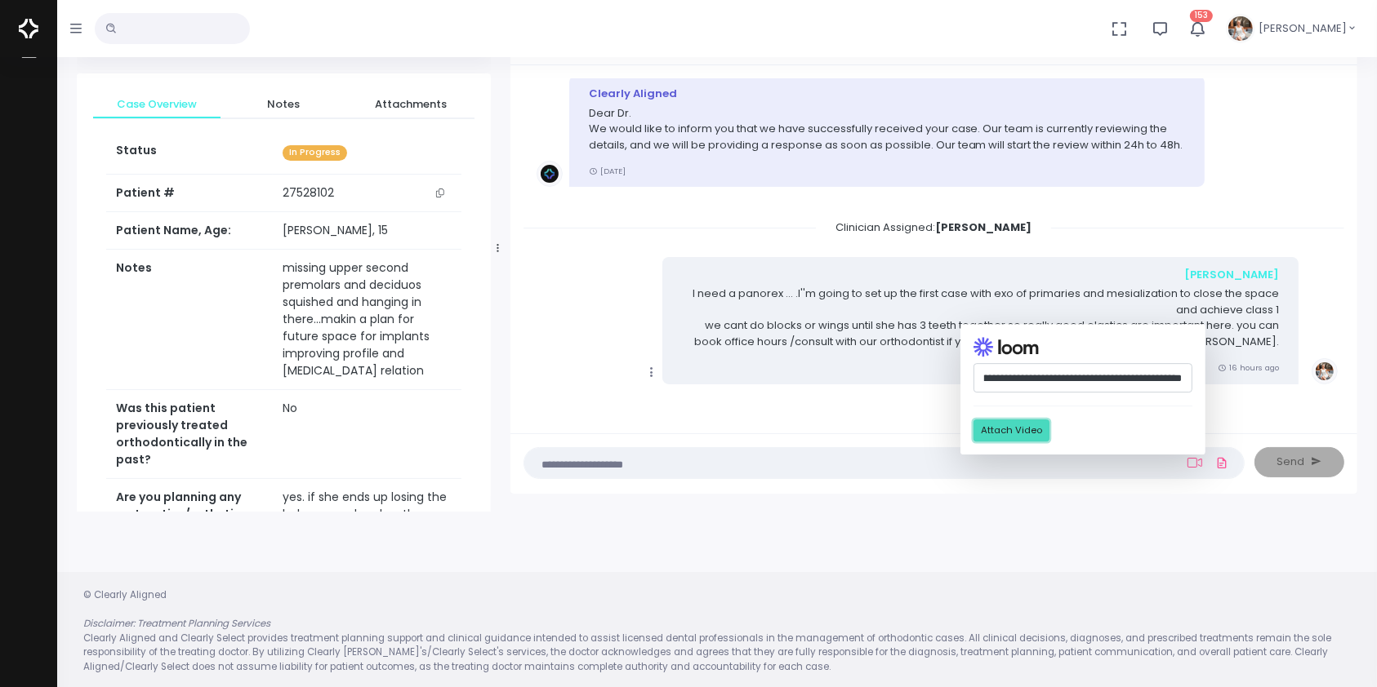
scroll to position [0, 0]
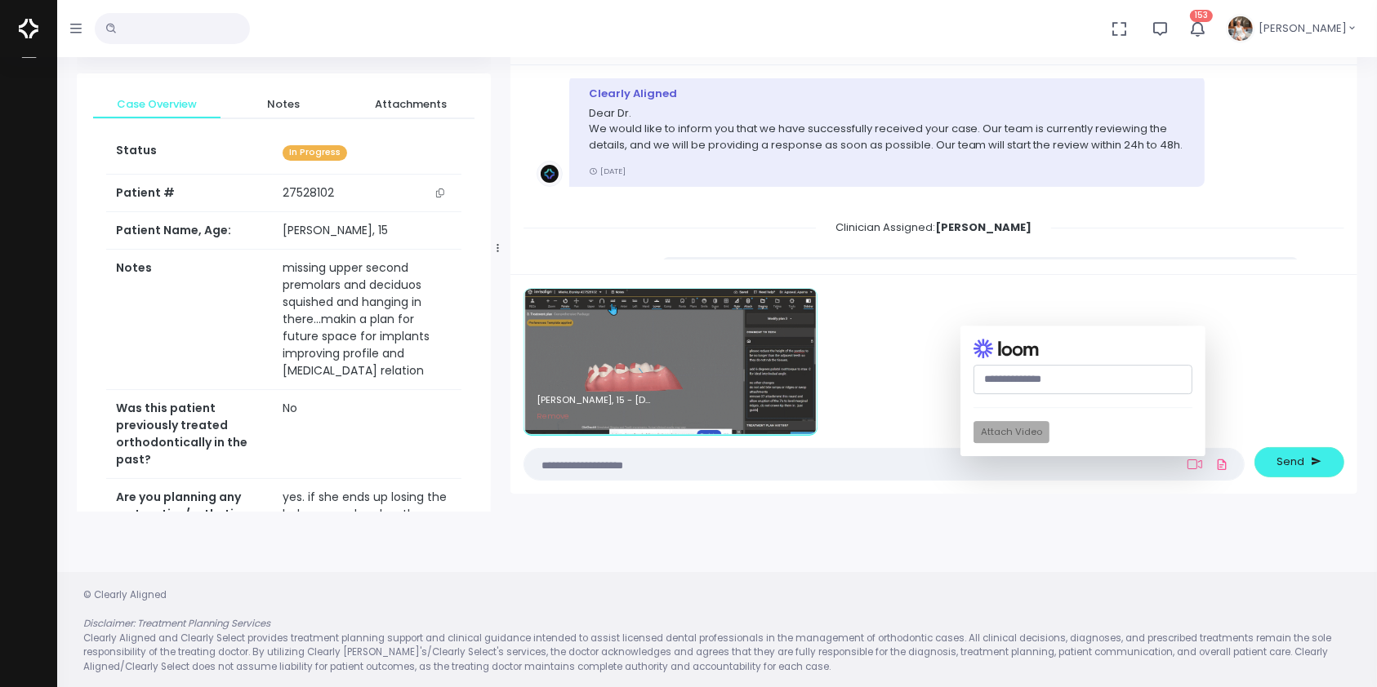
click at [825, 463] on textarea at bounding box center [852, 465] width 636 height 18
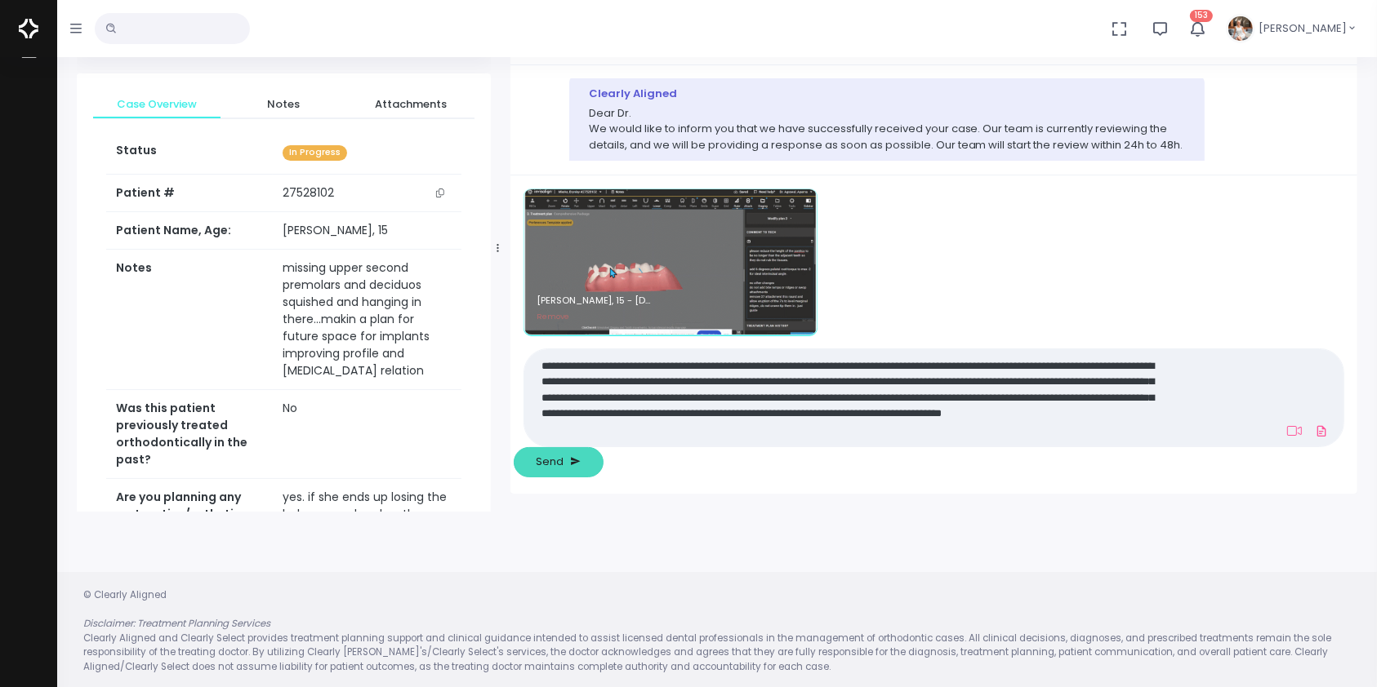
type textarea "**********"
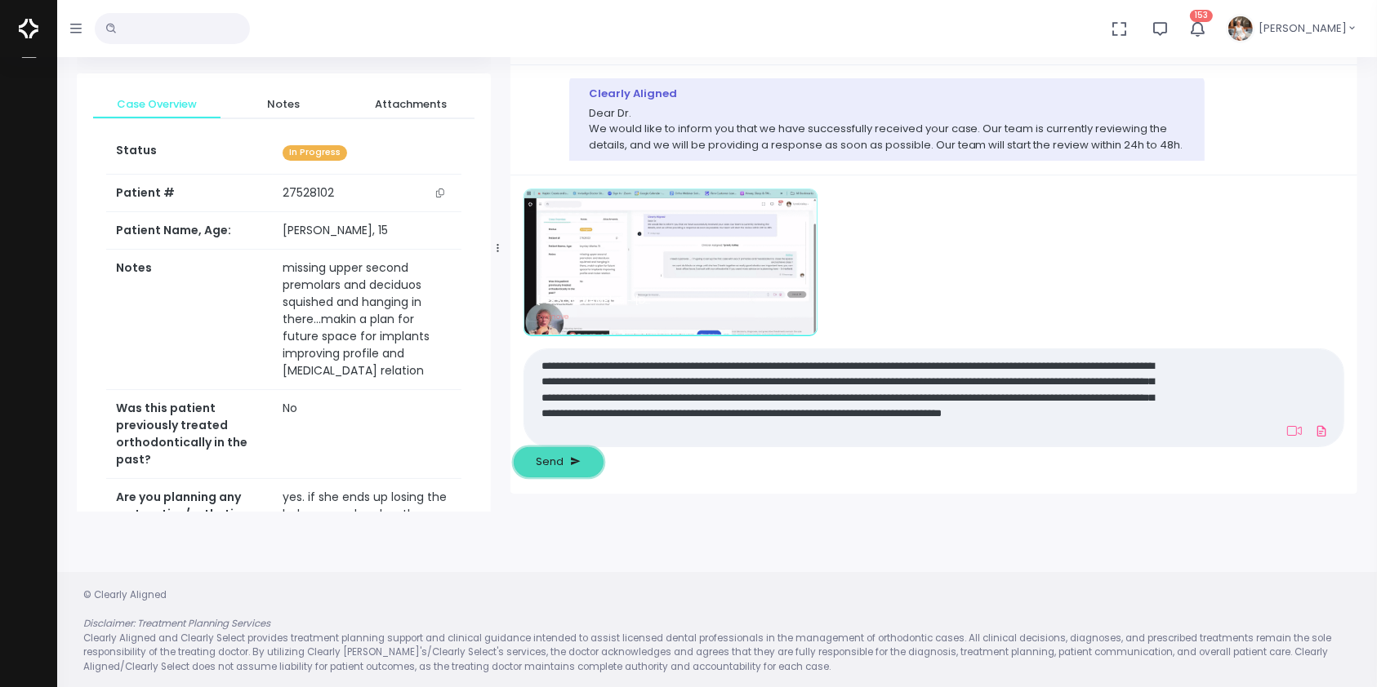
click at [563, 455] on span "Send" at bounding box center [550, 462] width 28 height 16
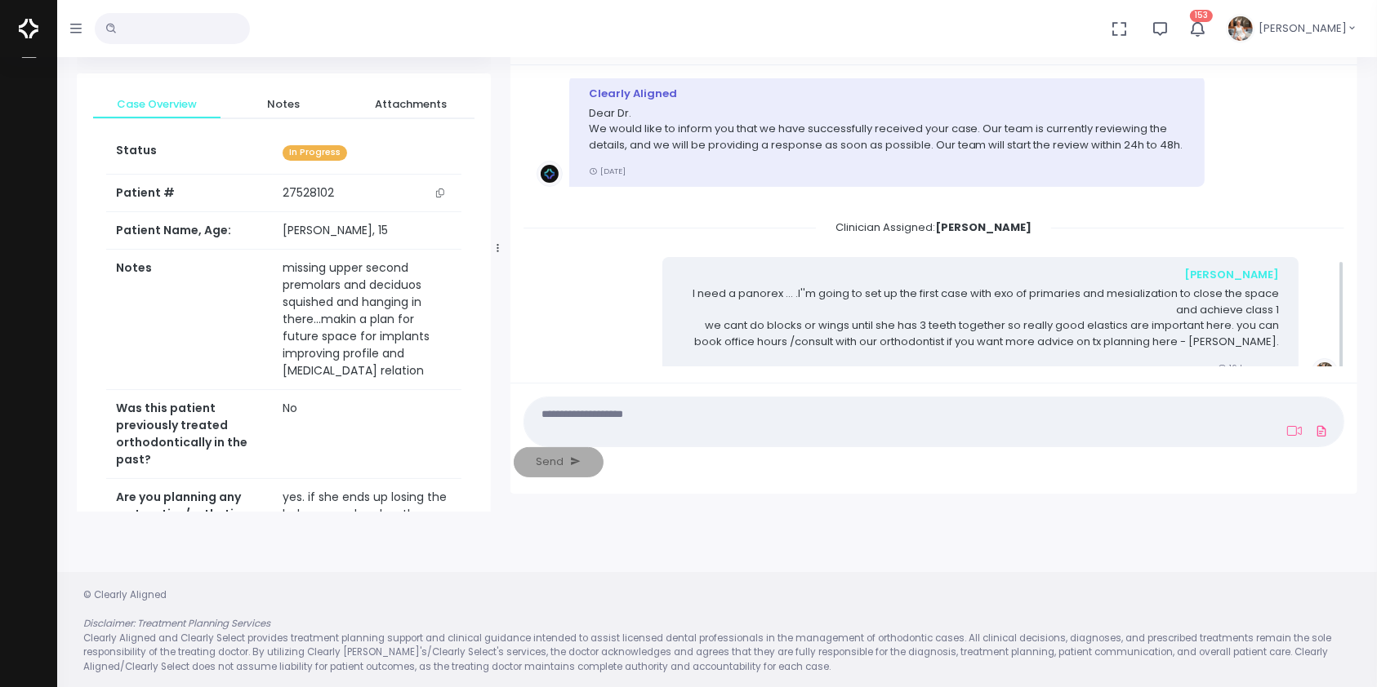
scroll to position [417, 0]
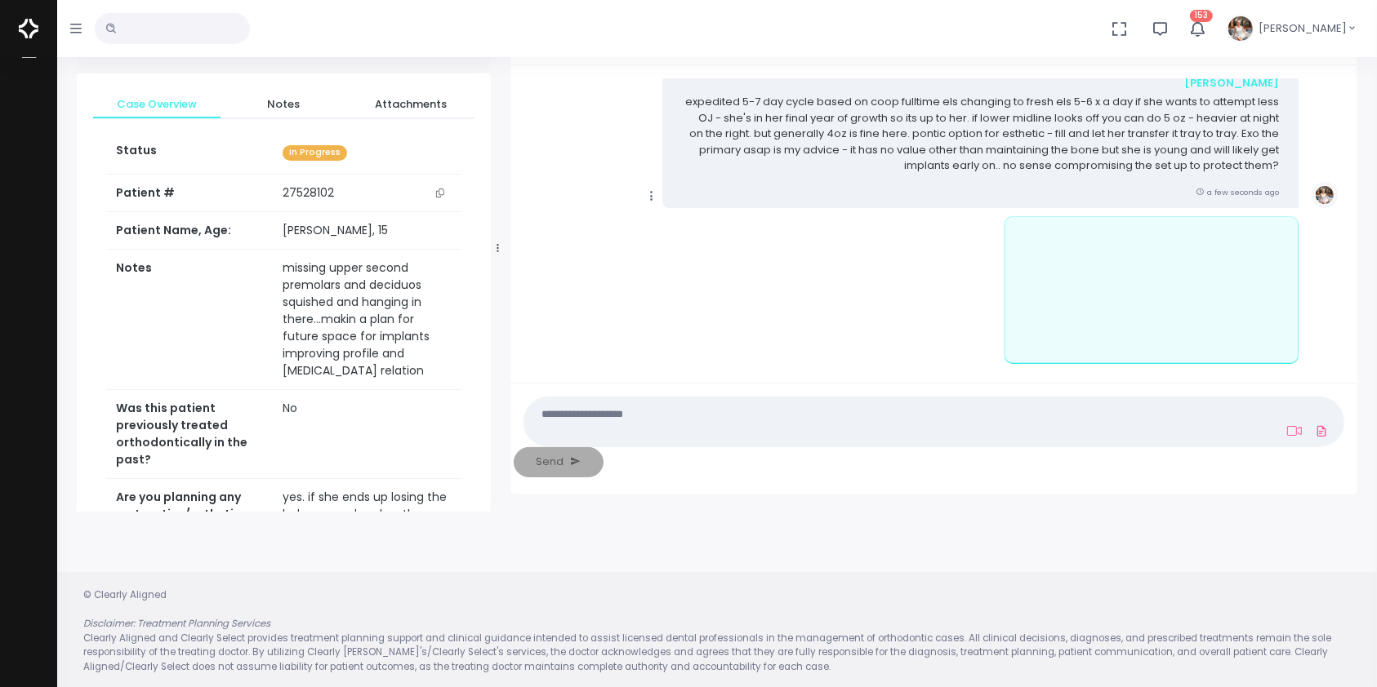
click at [653, 198] on icon "scrollable content" at bounding box center [651, 196] width 15 height 15
click at [706, 229] on link "Mark as Video Review" at bounding box center [727, 228] width 170 height 25
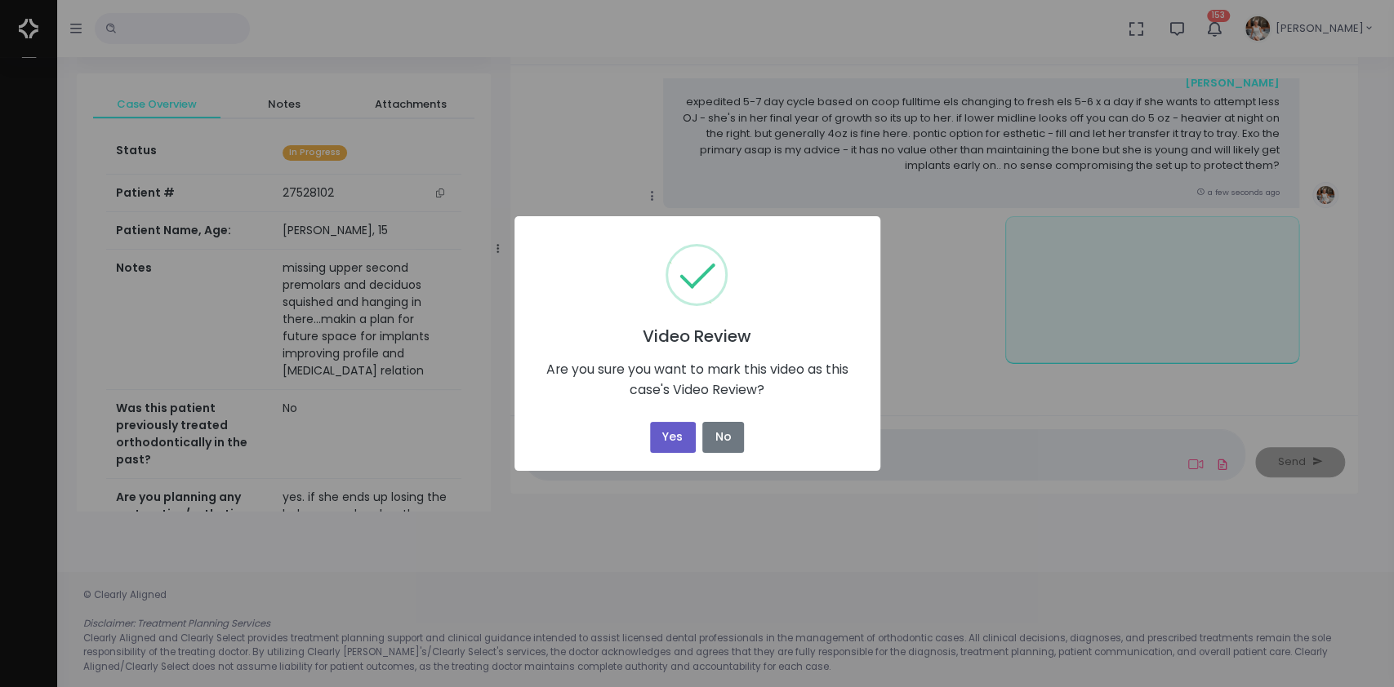
click at [679, 447] on button "Yes" at bounding box center [673, 438] width 46 height 32
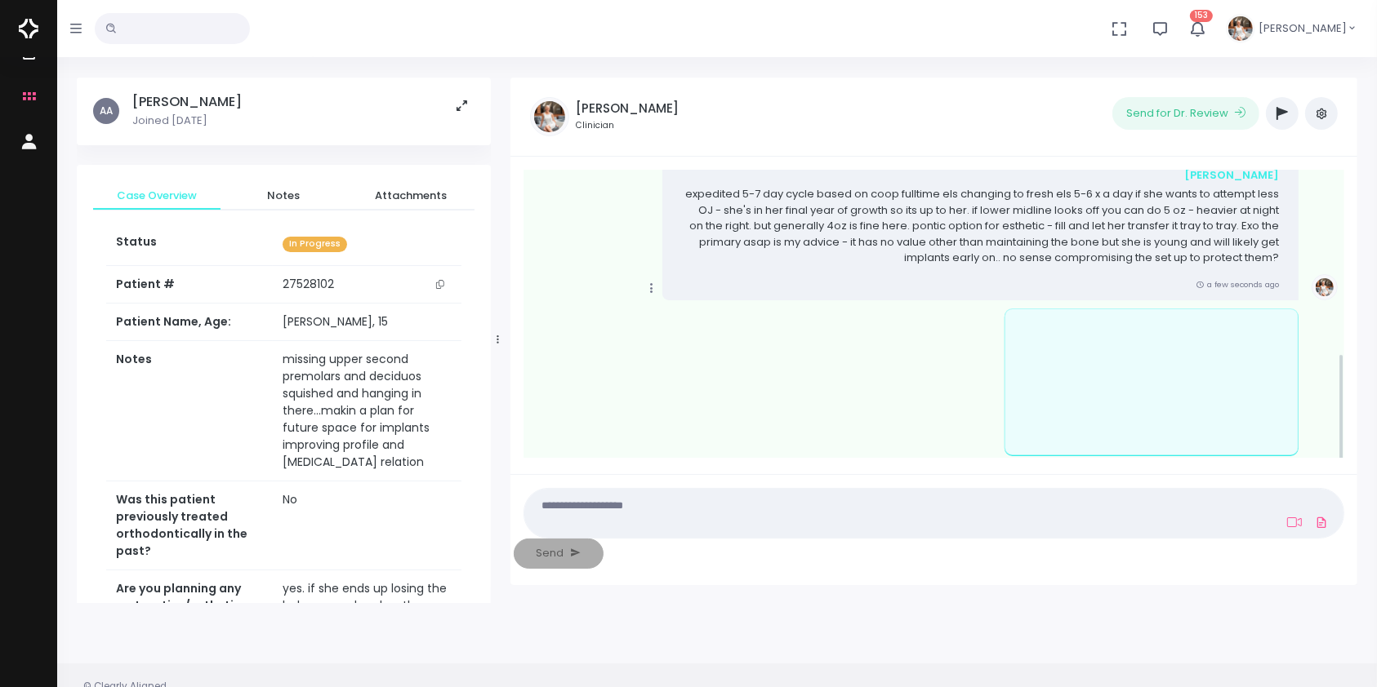
scroll to position [0, 0]
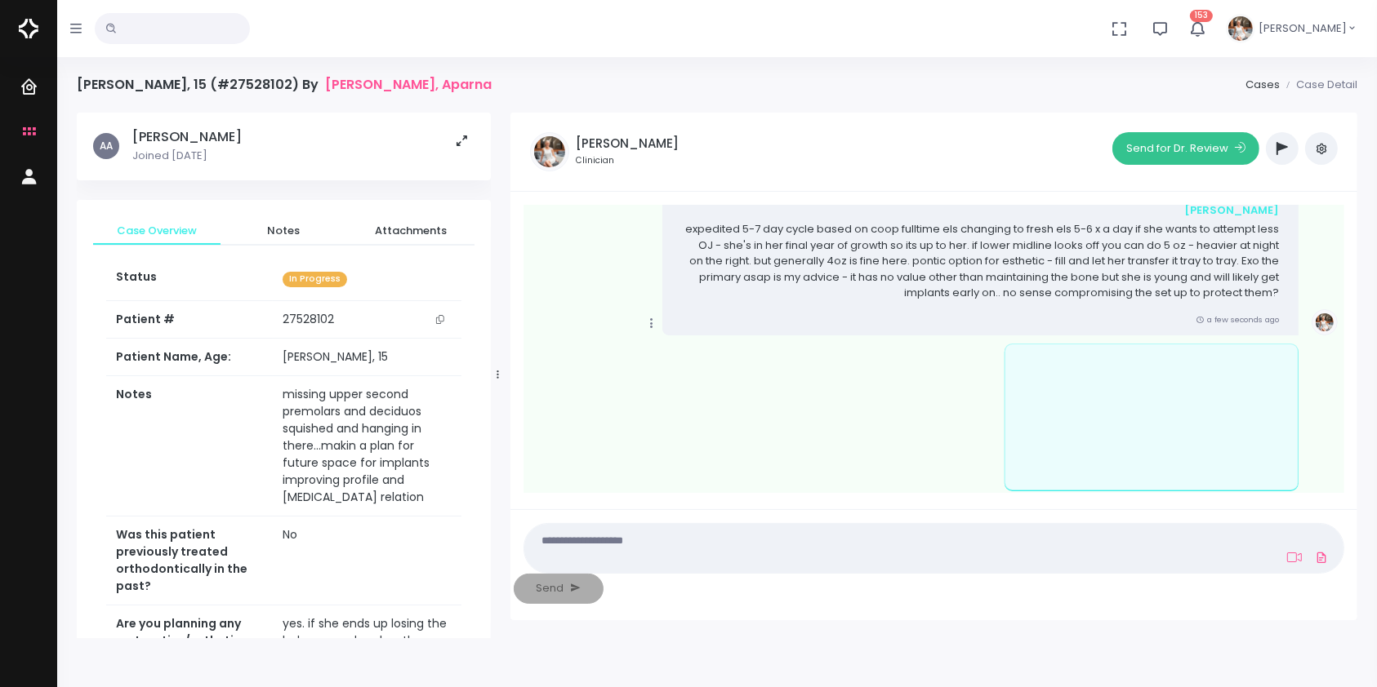
click at [1196, 152] on button "Send for Dr. Review" at bounding box center [1185, 148] width 147 height 33
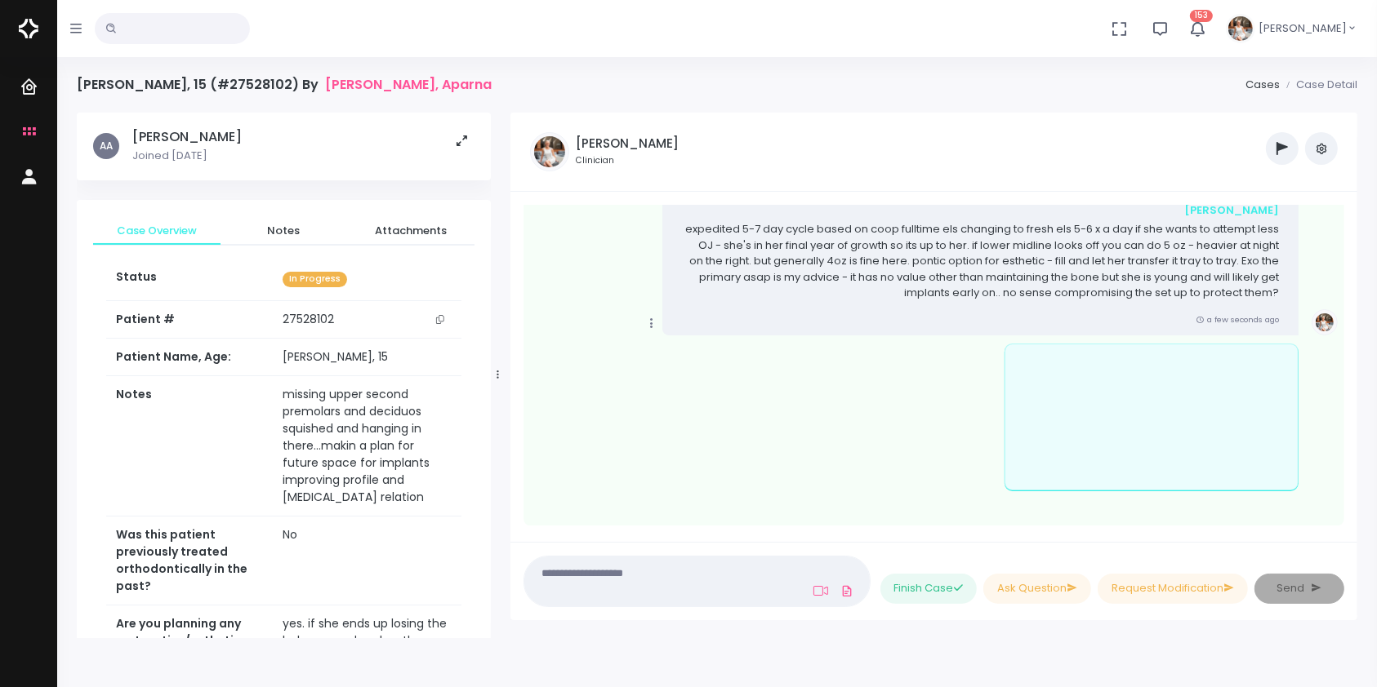
scroll to position [743, 0]
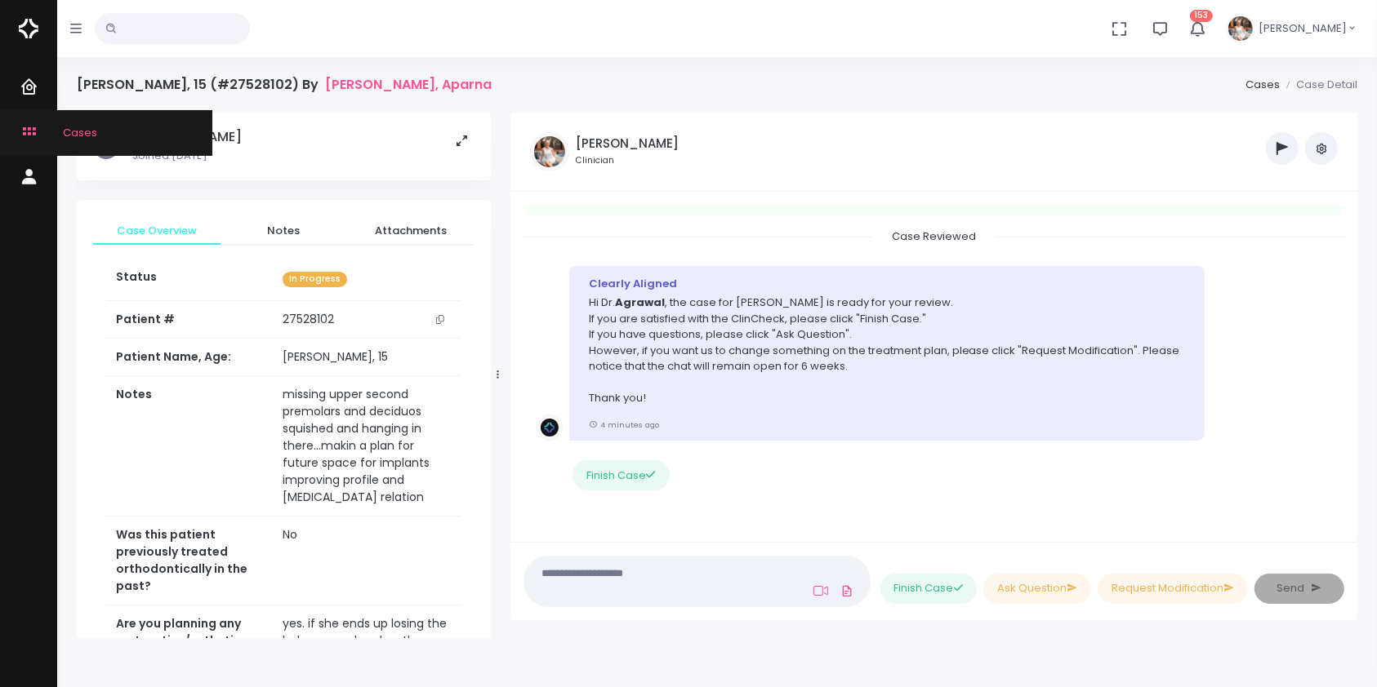
click at [16, 114] on link "Cases" at bounding box center [106, 132] width 212 height 45
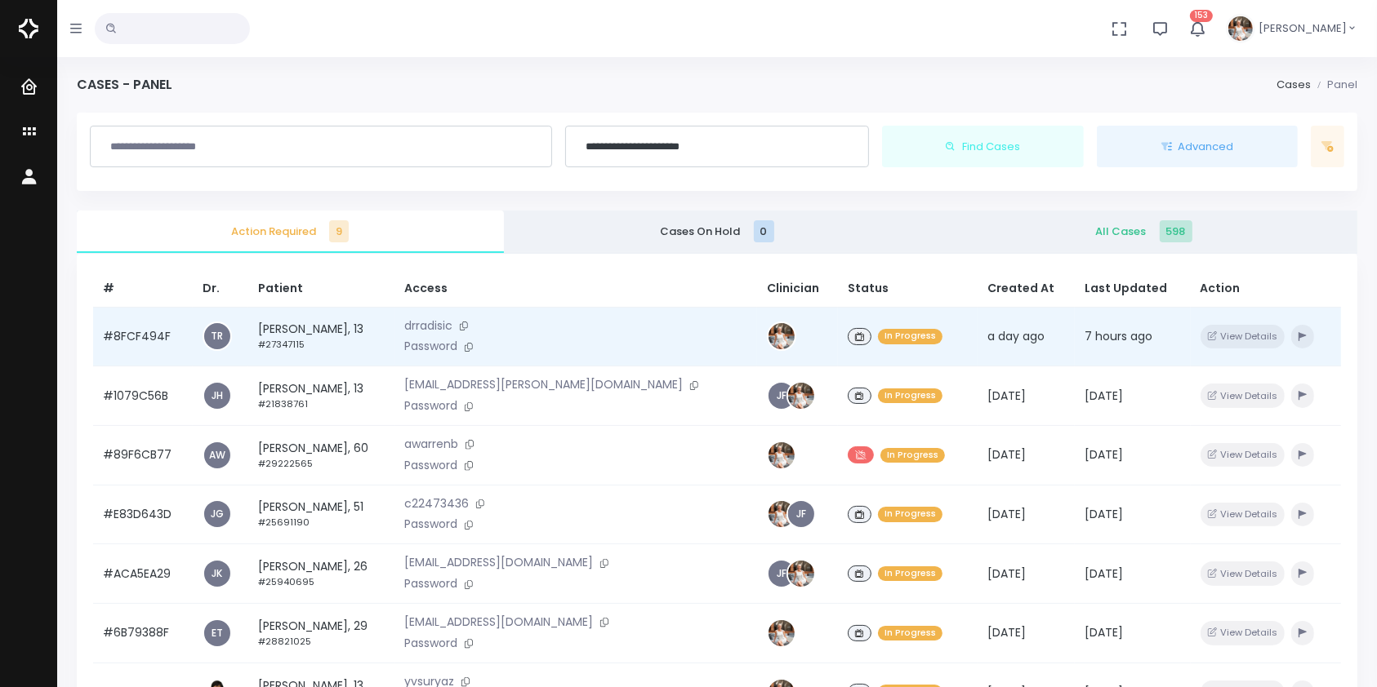
scroll to position [390, 0]
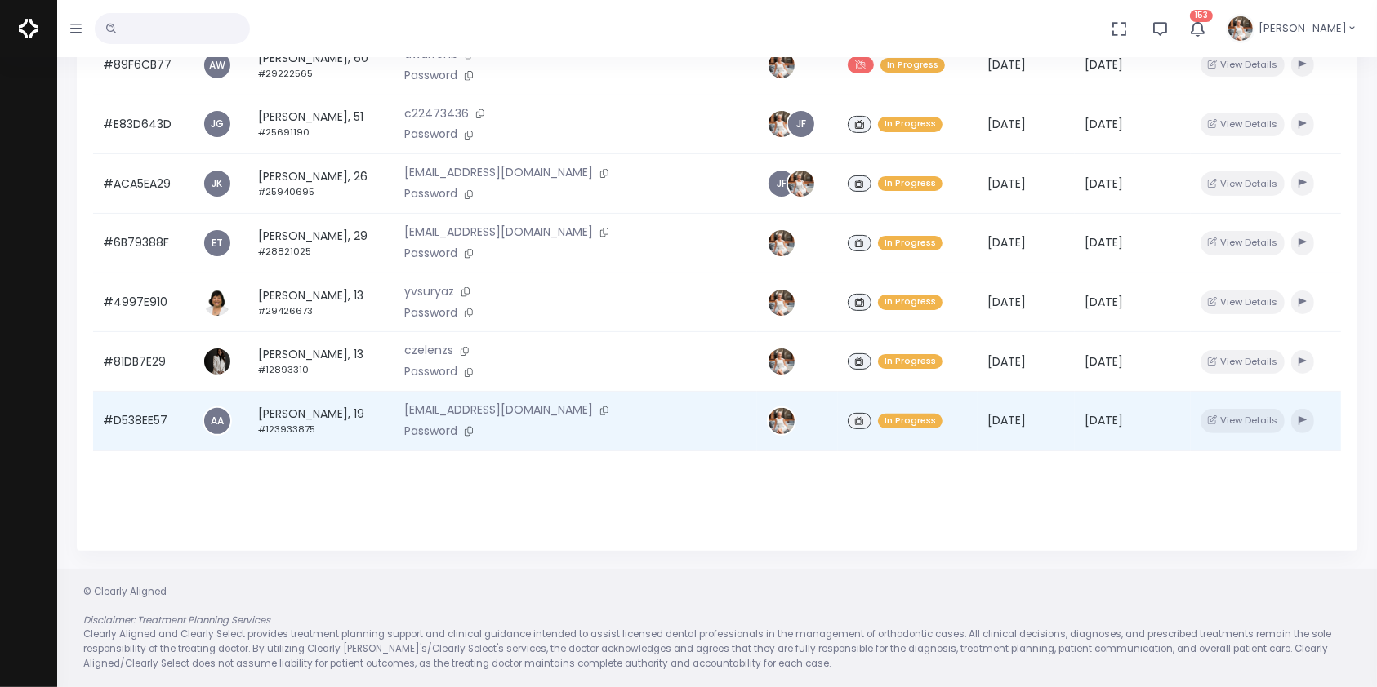
click at [134, 434] on td "#D538EE57" at bounding box center [143, 422] width 100 height 60
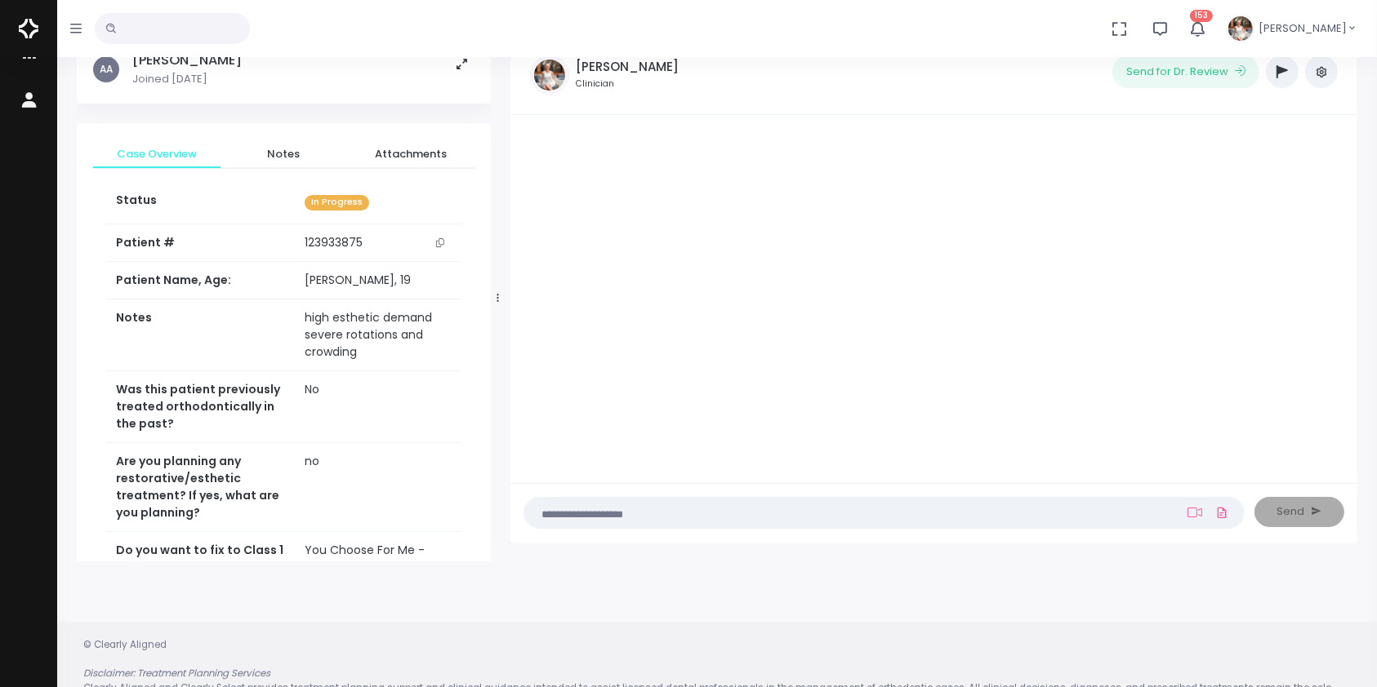
scroll to position [130, 0]
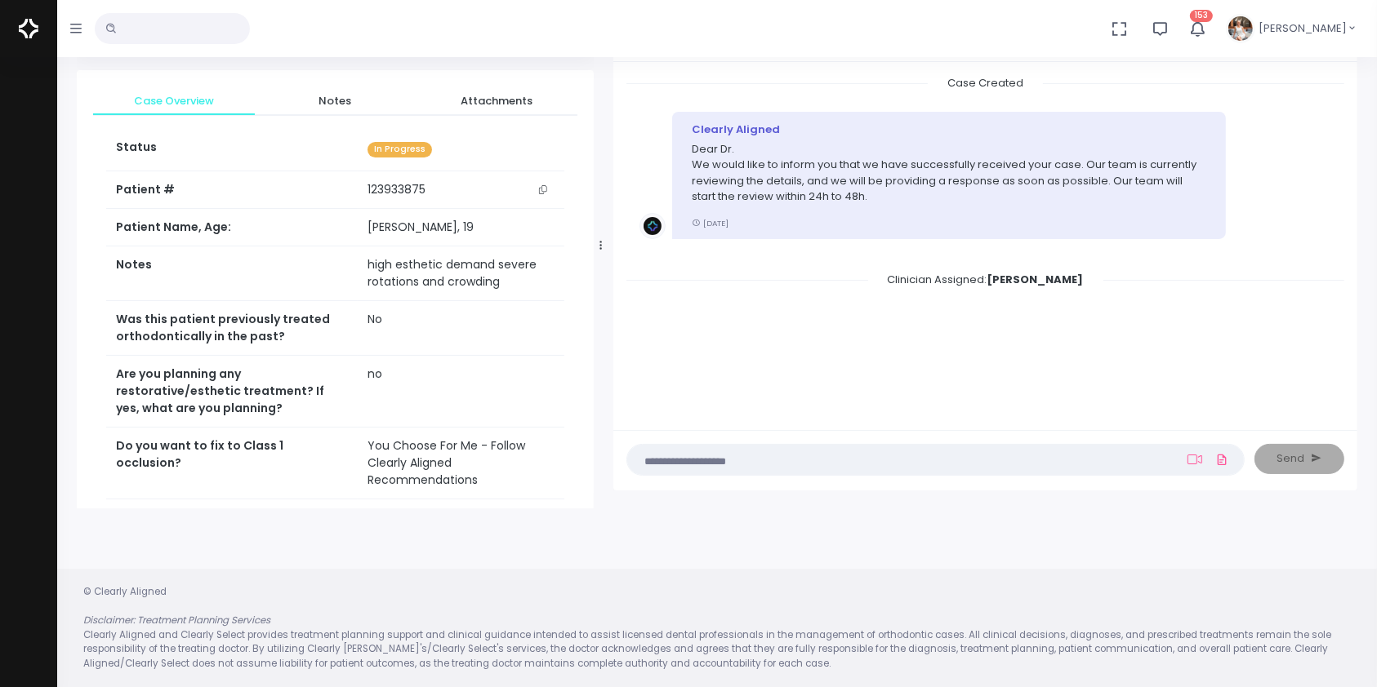
drag, startPoint x: 496, startPoint y: 244, endPoint x: 609, endPoint y: 238, distance: 112.8
click at [602, 240] on icon at bounding box center [600, 245] width 2 height 11
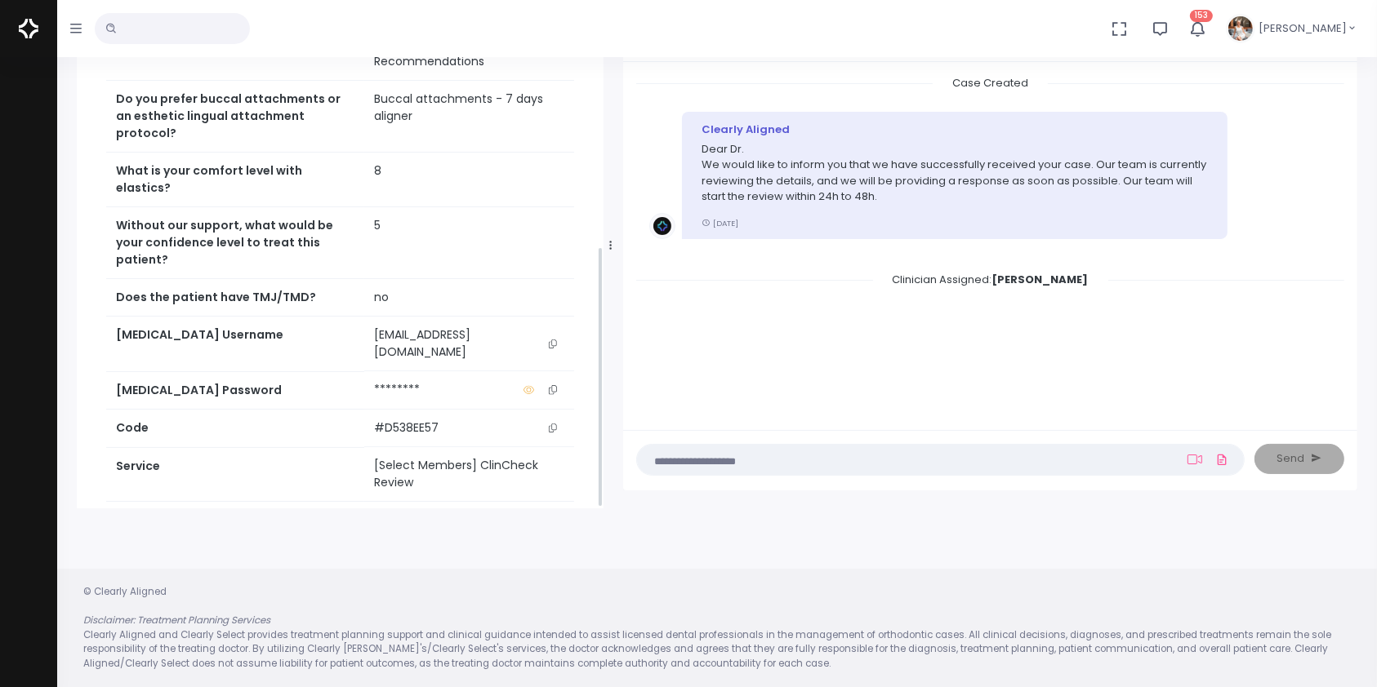
scroll to position [532, 0]
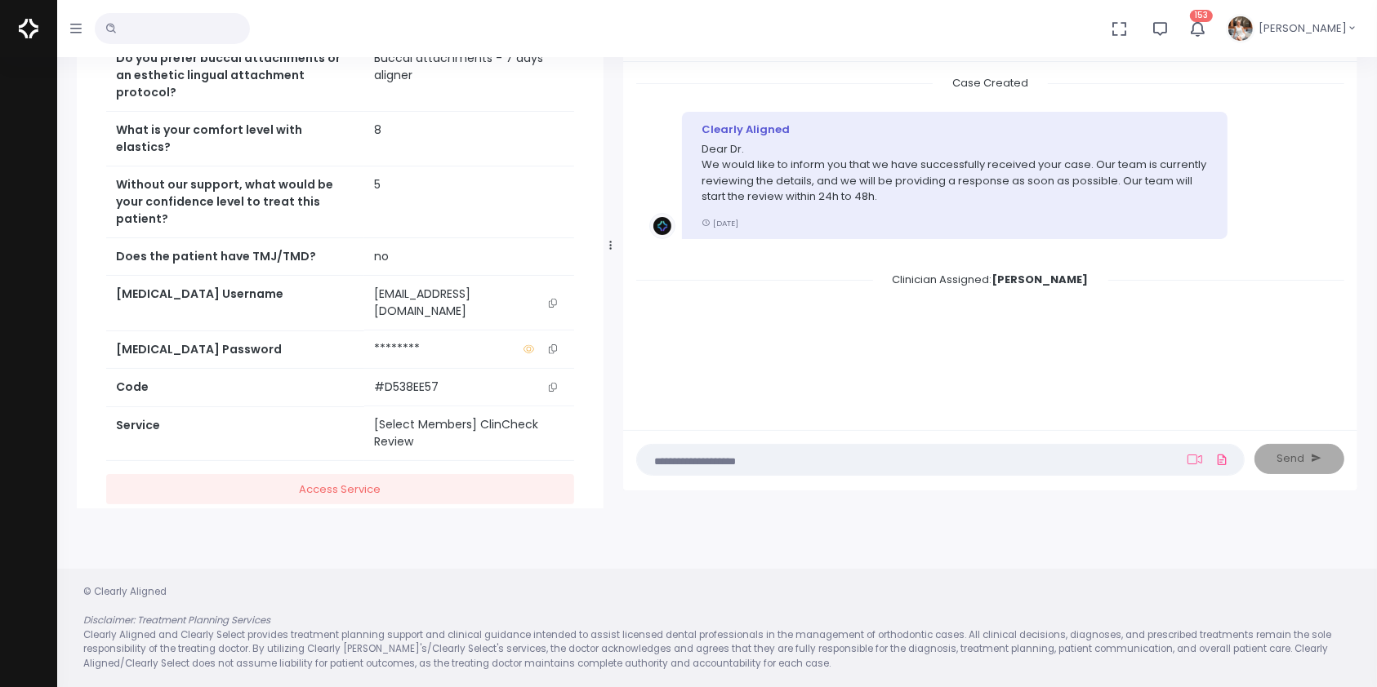
click at [555, 299] on icon "scrollable content" at bounding box center [553, 303] width 8 height 9
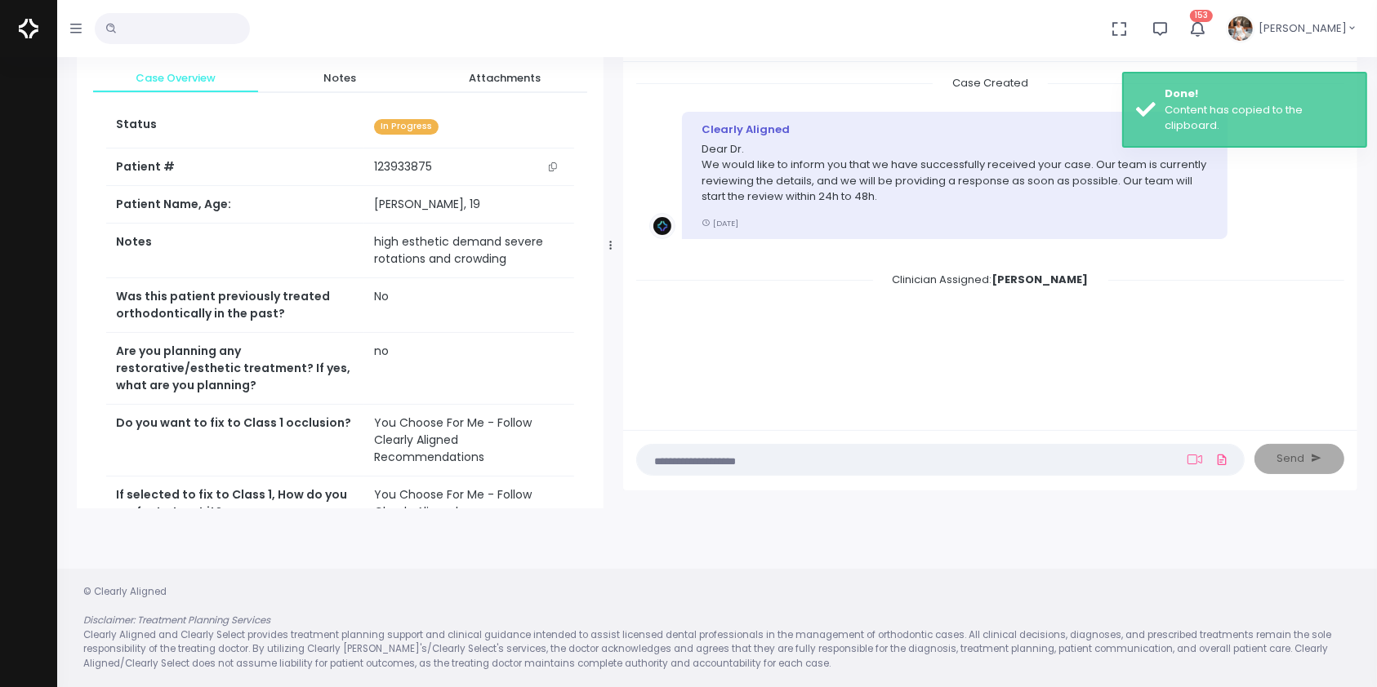
scroll to position [0, 0]
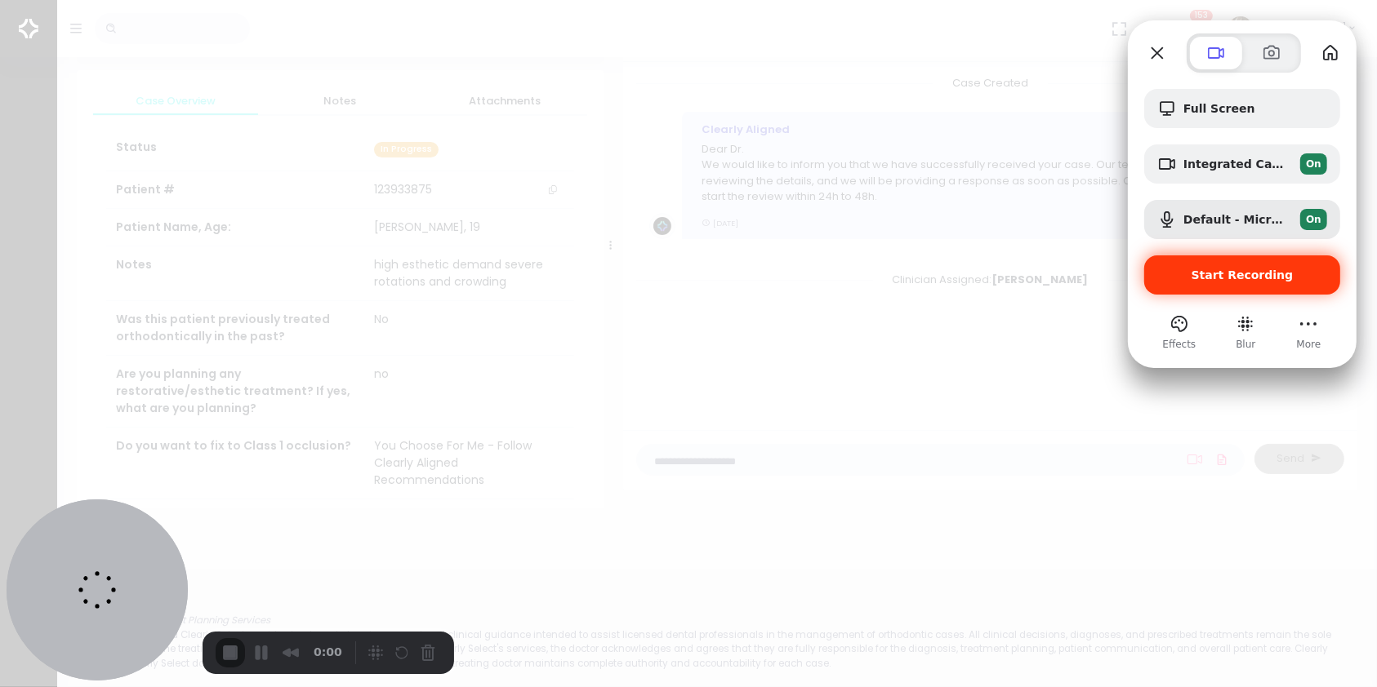
click at [1226, 279] on span "Start Recording" at bounding box center [1242, 275] width 102 height 13
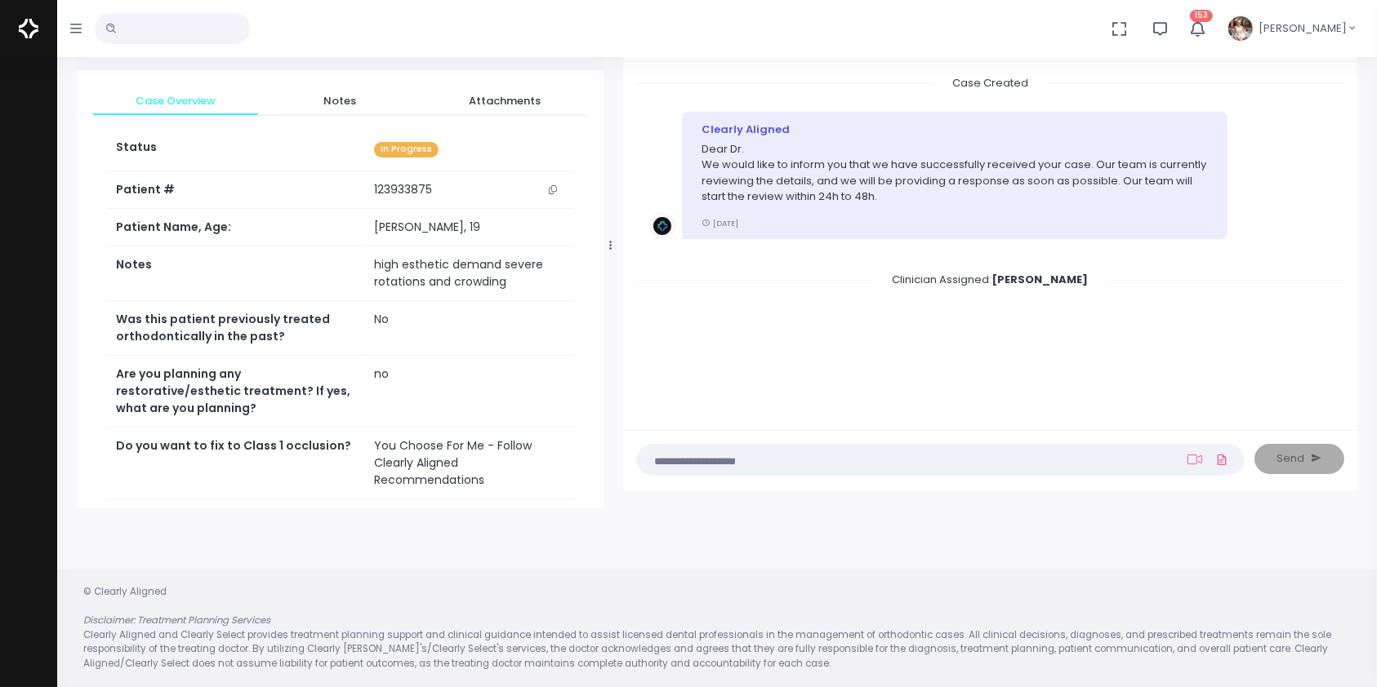
click at [733, 459] on textarea at bounding box center [908, 460] width 523 height 18
click at [1187, 460] on icon at bounding box center [1194, 460] width 15 height 10
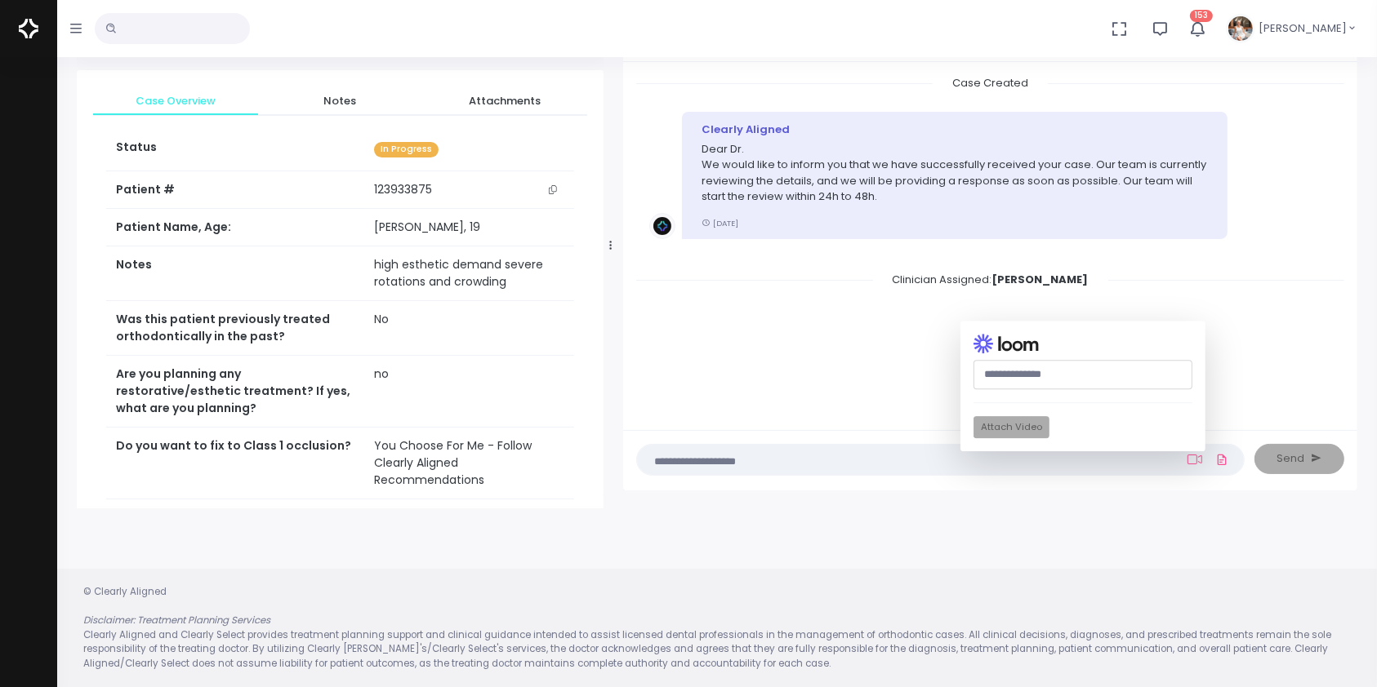
click at [1093, 376] on input "text" at bounding box center [1082, 375] width 219 height 30
paste input "**********"
type input "**********"
click at [1009, 428] on button "Attach Video" at bounding box center [1011, 428] width 76 height 22
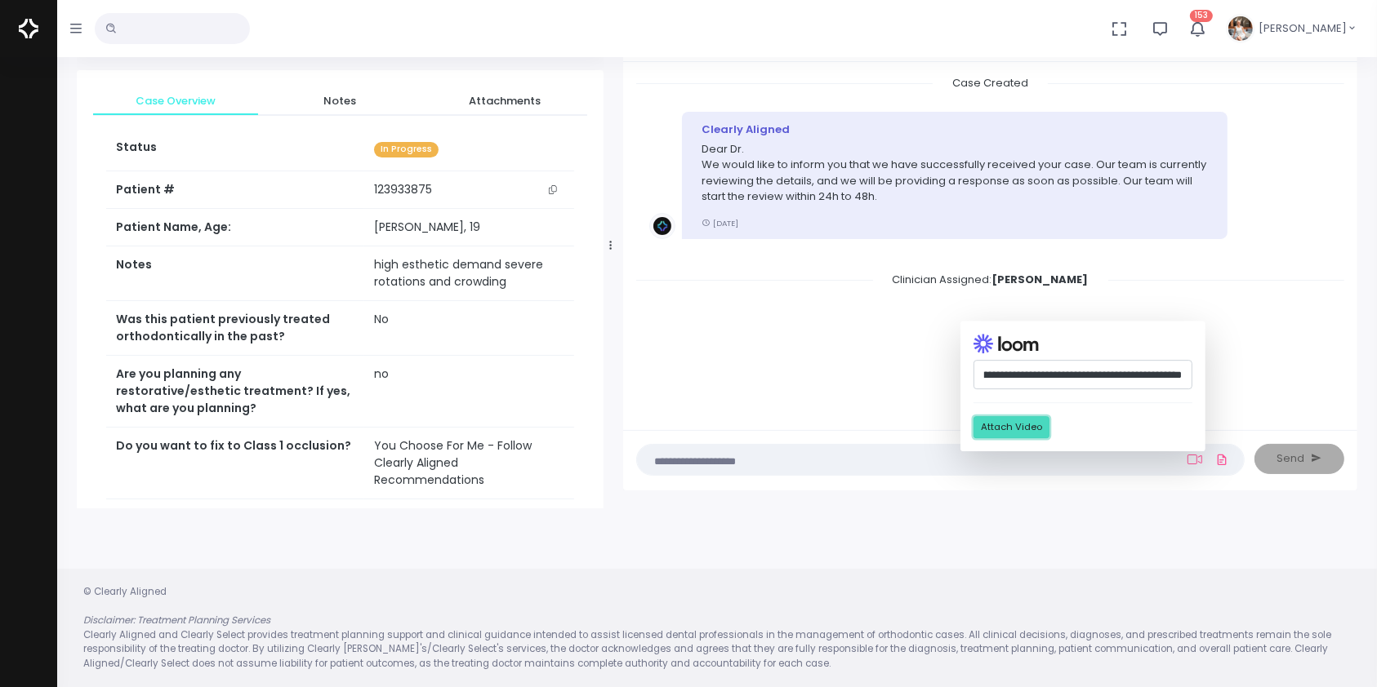
scroll to position [0, 0]
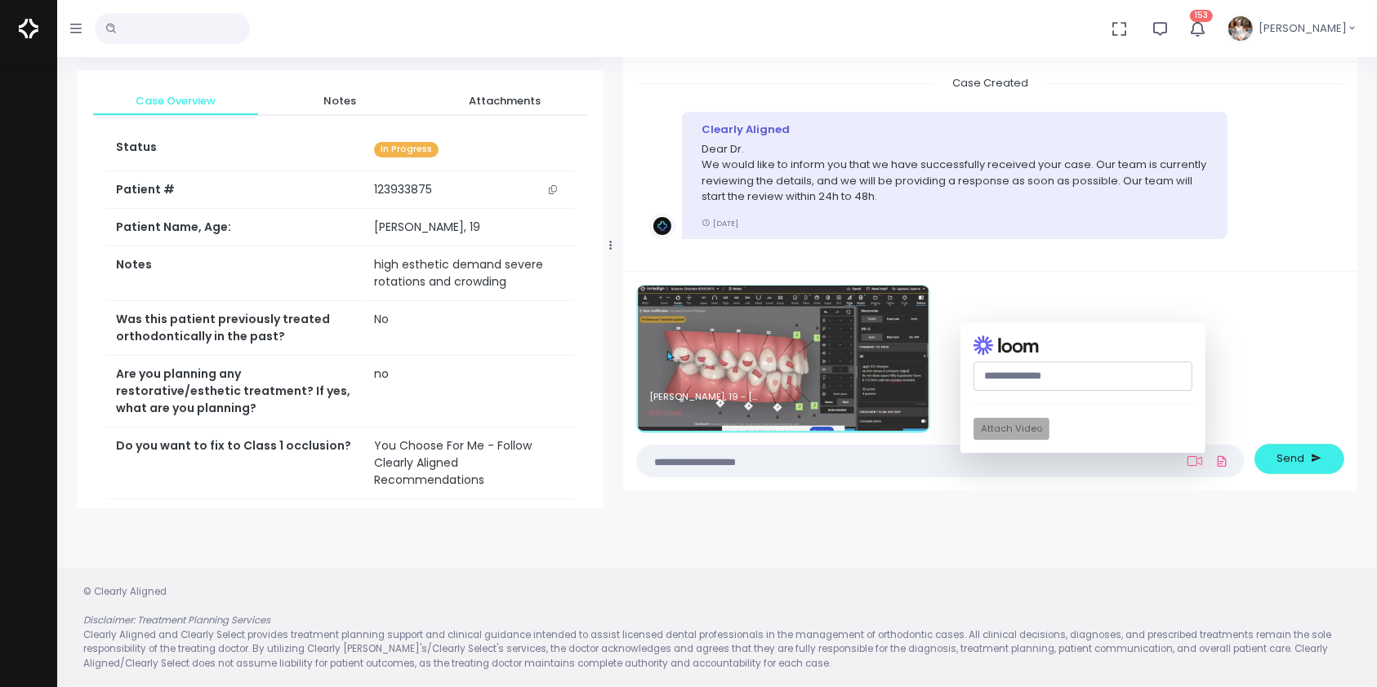
click at [754, 459] on textarea at bounding box center [908, 461] width 523 height 18
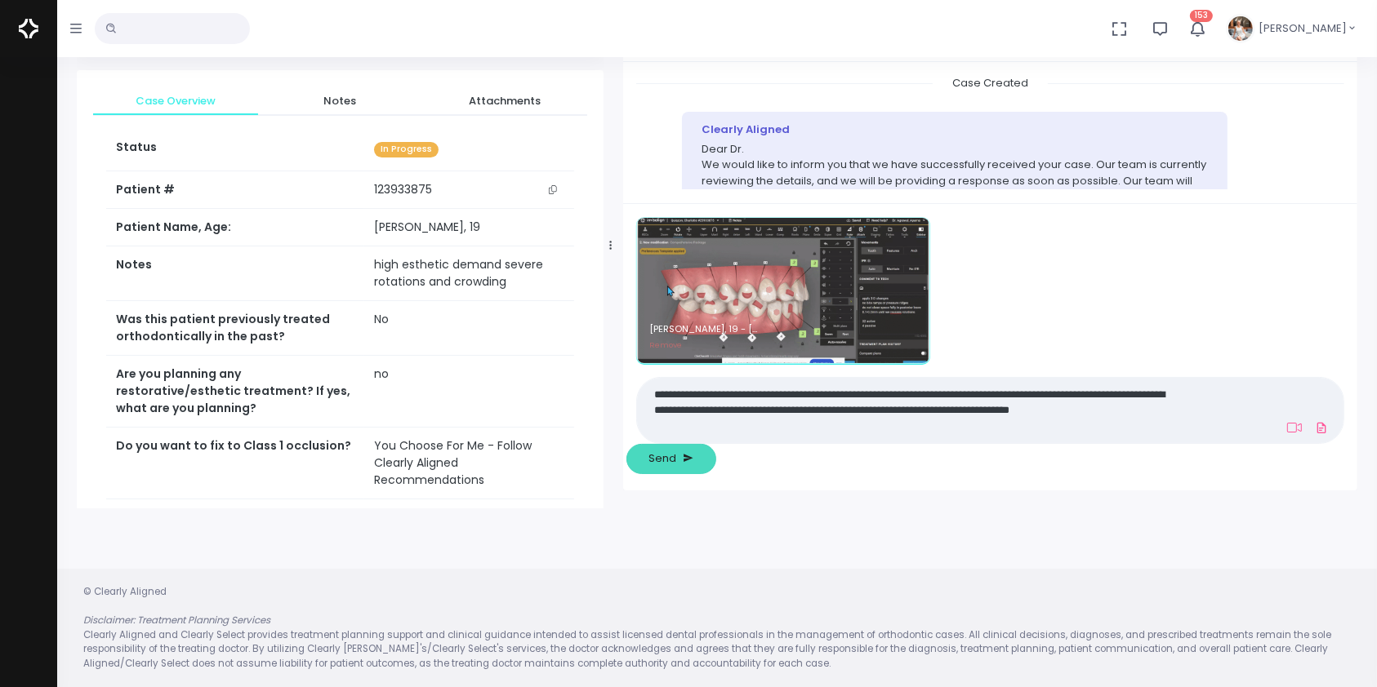
type textarea "**********"
click at [716, 471] on button "Send" at bounding box center [671, 459] width 90 height 30
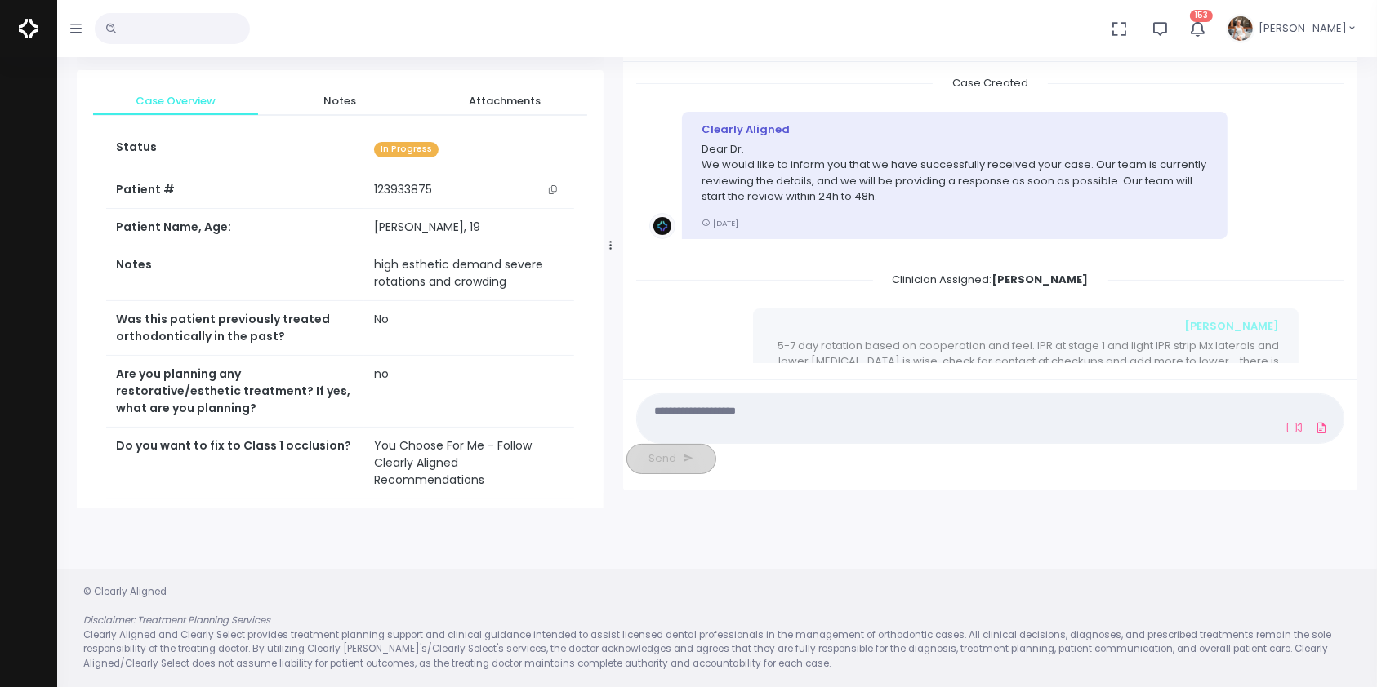
scroll to position [215, 0]
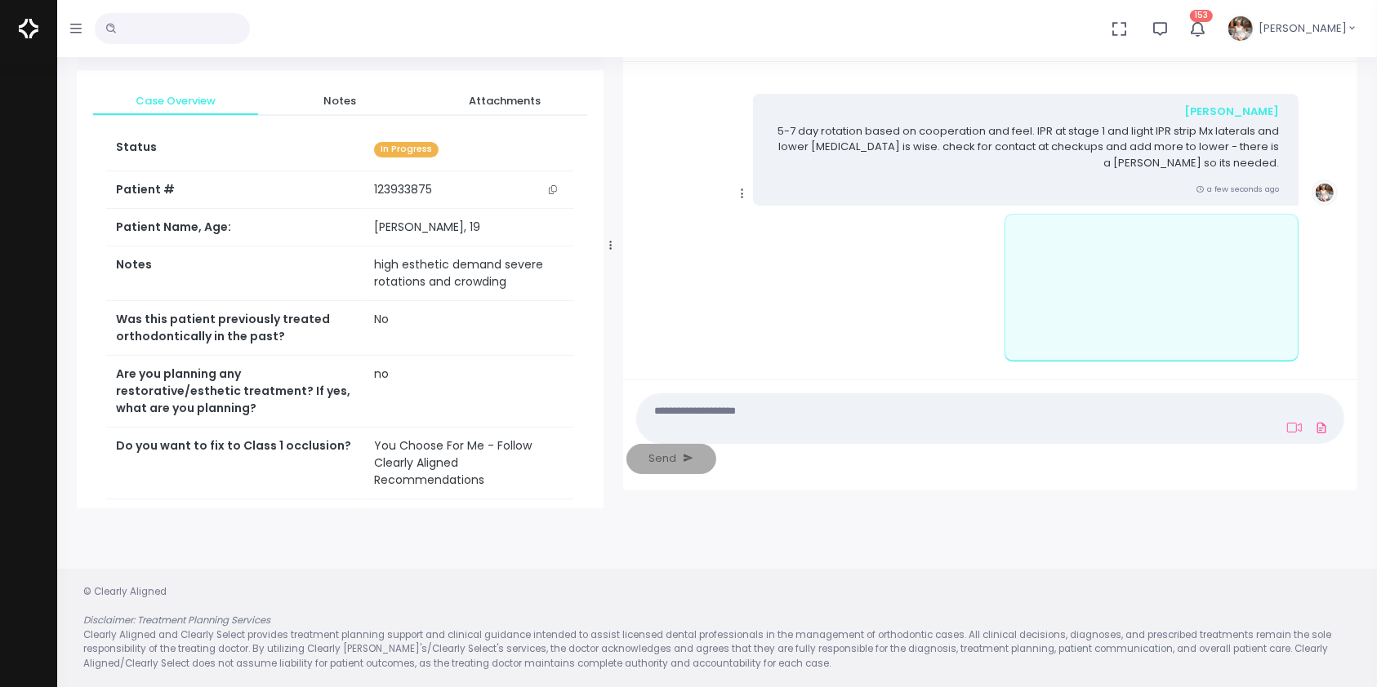
click at [741, 194] on icon "scrollable content" at bounding box center [742, 193] width 15 height 15
click at [797, 230] on link "Mark as Video Review" at bounding box center [817, 225] width 170 height 25
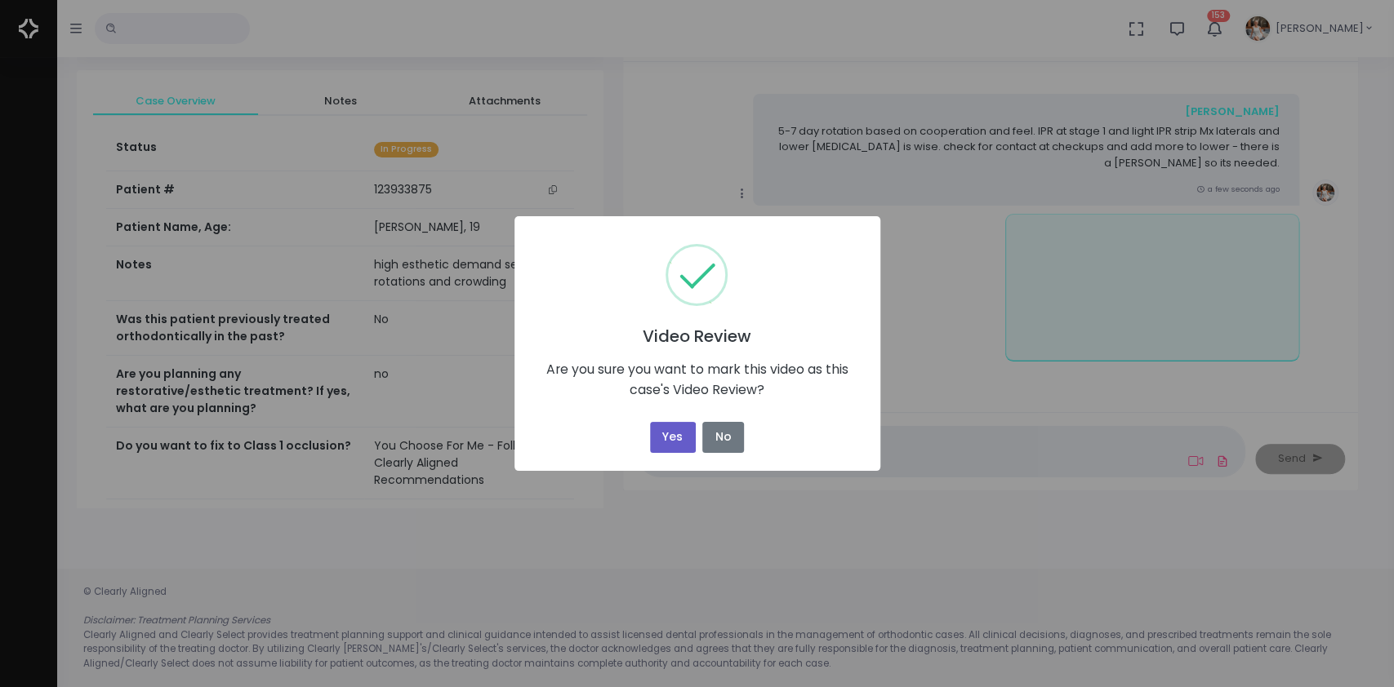
click at [671, 438] on button "Yes" at bounding box center [673, 438] width 46 height 32
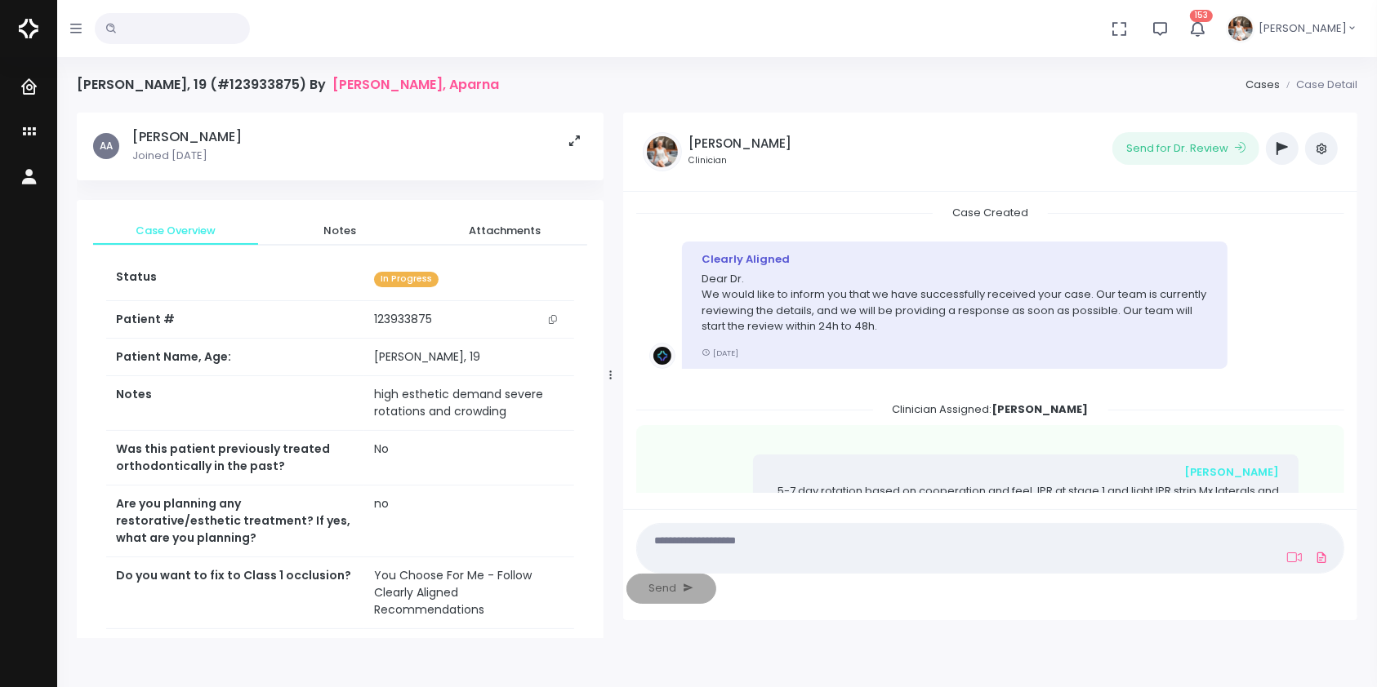
scroll to position [230, 0]
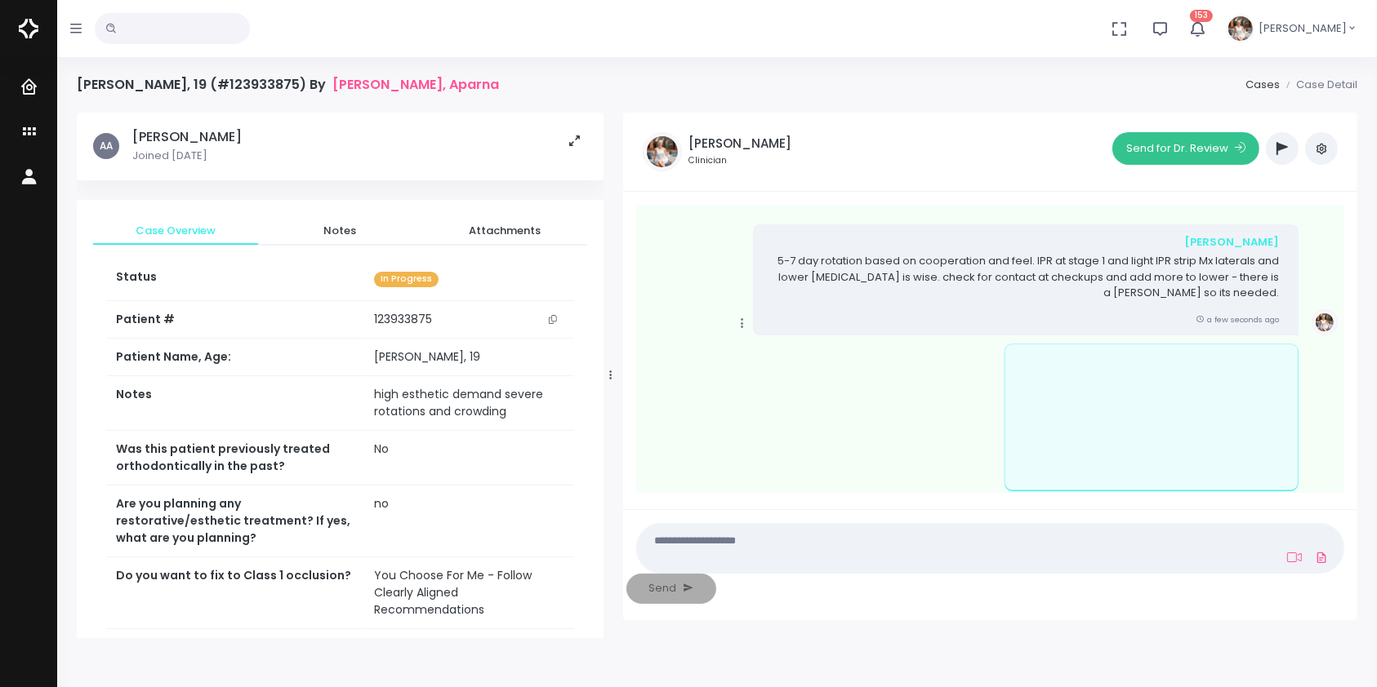
click at [1151, 148] on button "Send for Dr. Review" at bounding box center [1185, 148] width 147 height 33
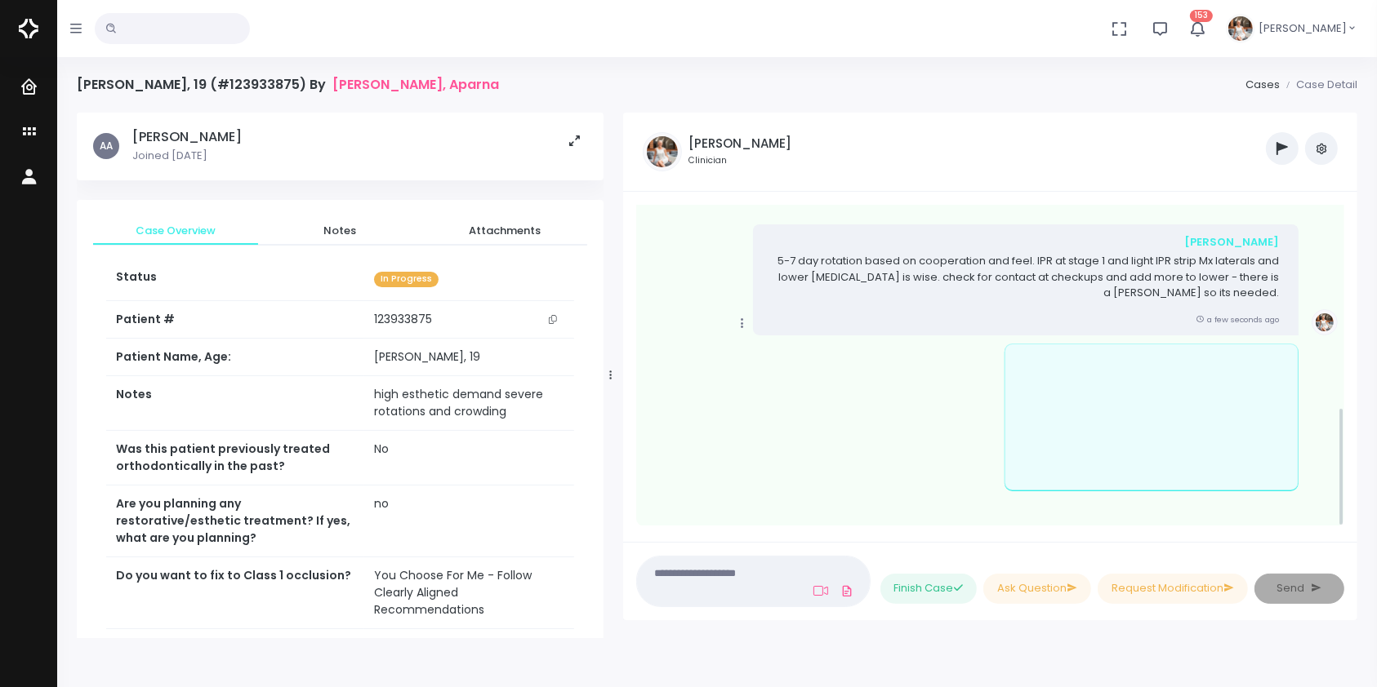
scroll to position [541, 0]
